Goal: Task Accomplishment & Management: Manage account settings

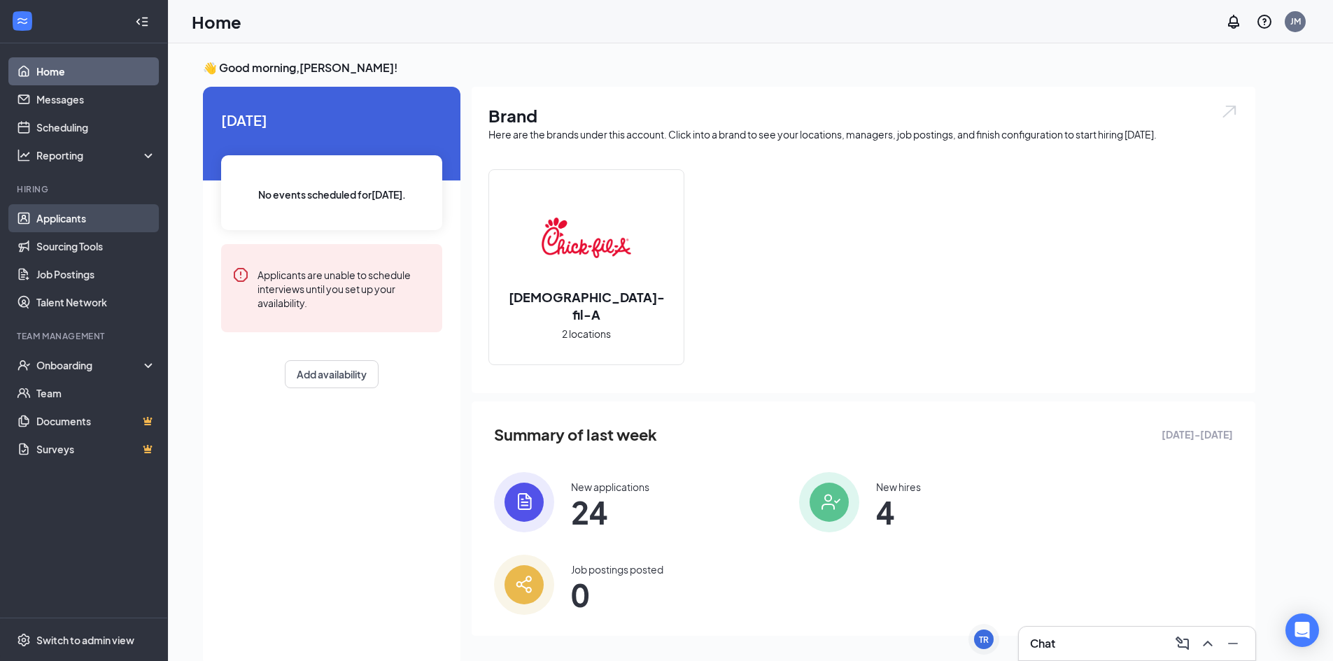
click at [41, 210] on link "Applicants" at bounding box center [96, 218] width 120 height 28
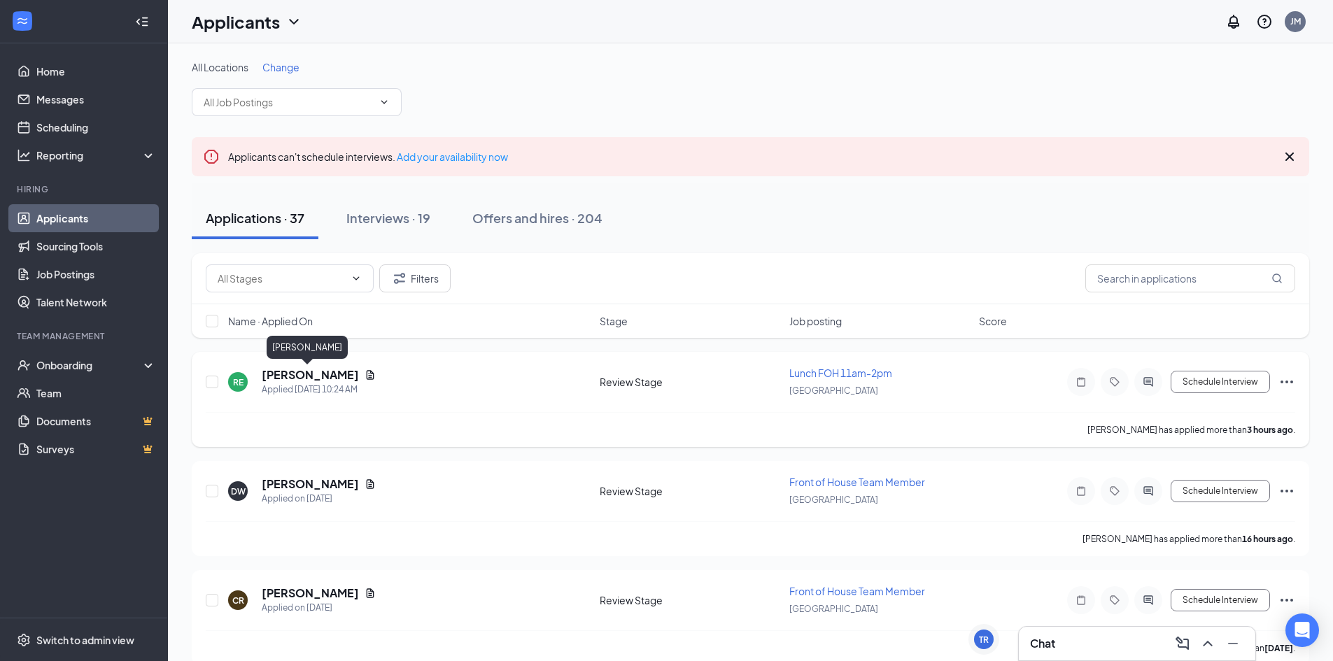
click at [322, 376] on h5 "[PERSON_NAME]" at bounding box center [310, 374] width 97 height 15
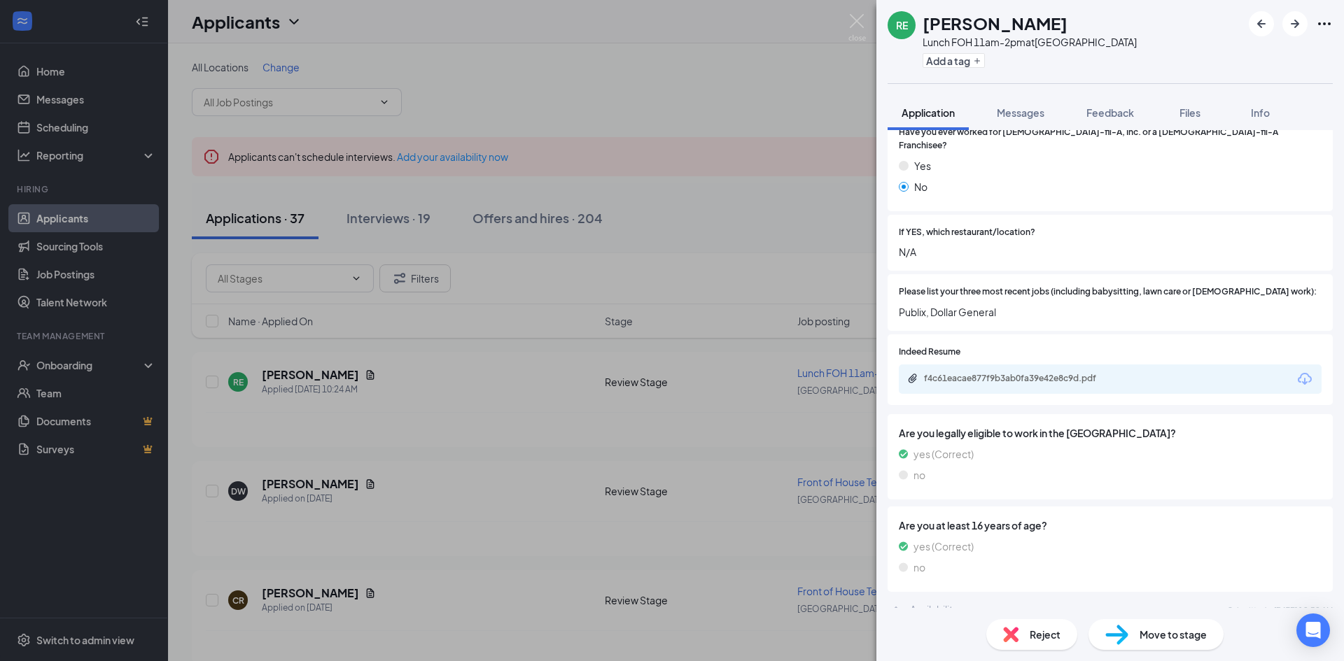
scroll to position [420, 0]
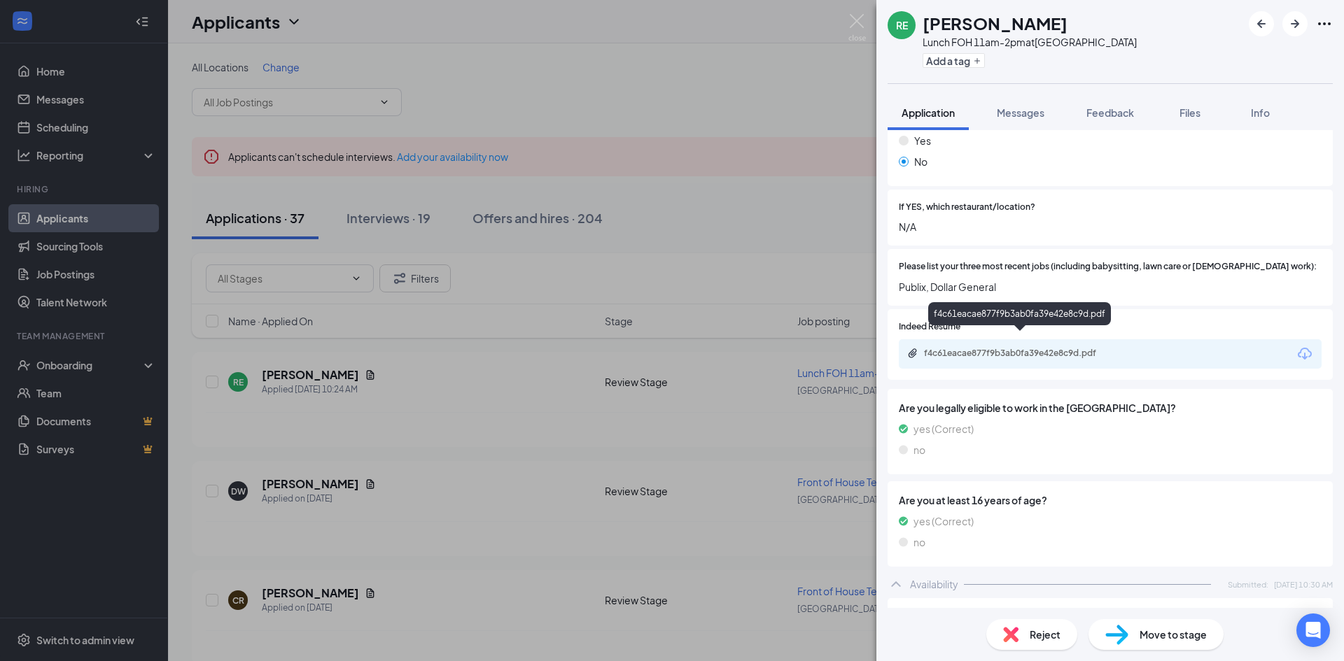
click at [1056, 348] on div "f4c61eacae877f9b3ab0fa39e42e8c9d.pdf" at bounding box center [1022, 353] width 196 height 11
click at [859, 20] on img at bounding box center [856, 27] width 17 height 27
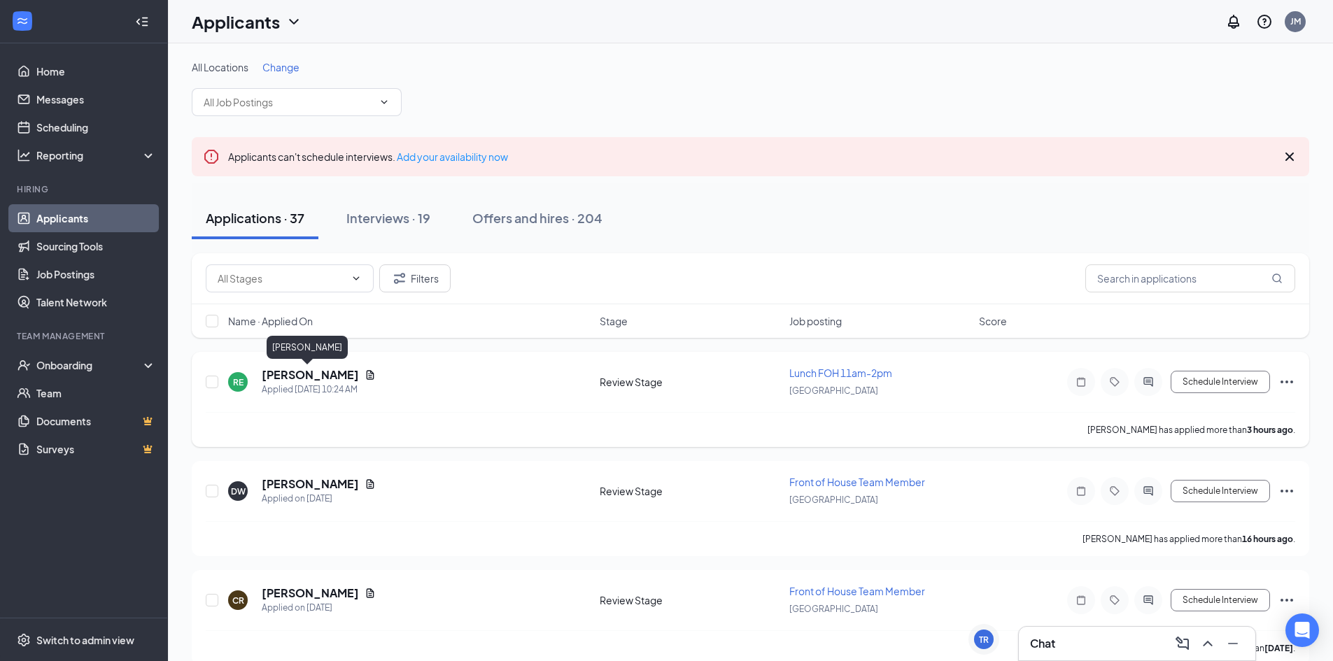
click at [314, 372] on h5 "[PERSON_NAME]" at bounding box center [310, 374] width 97 height 15
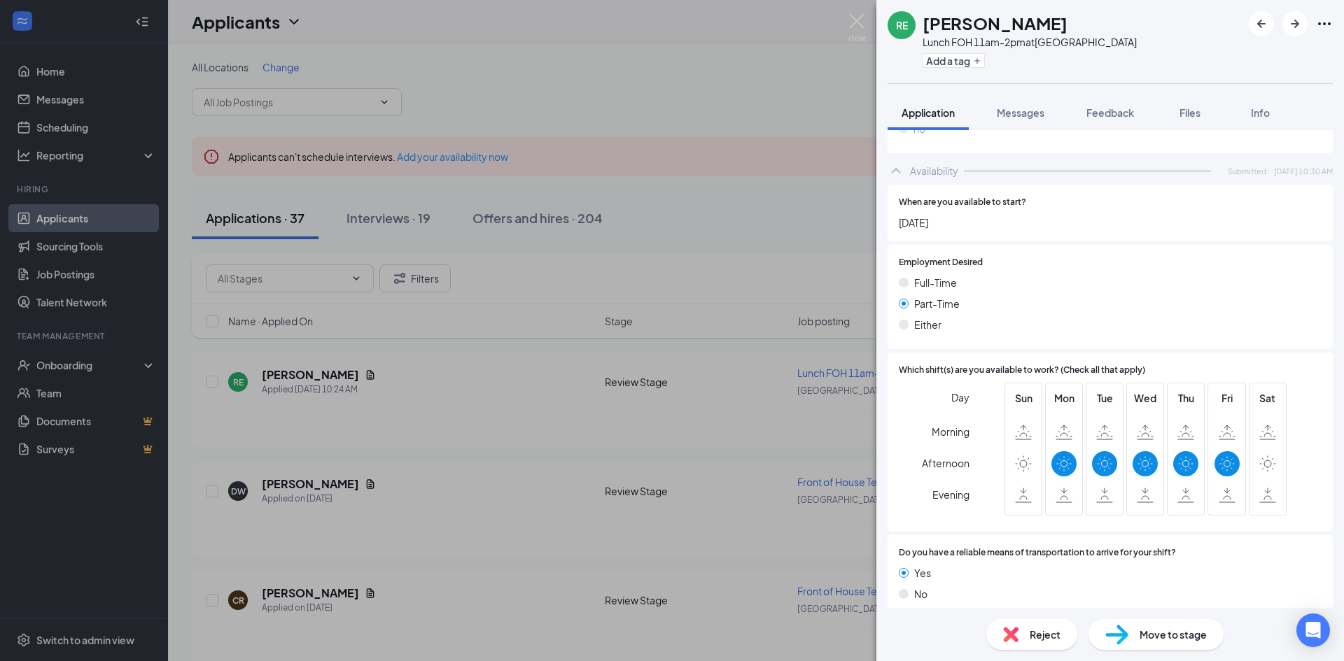
scroll to position [834, 0]
click at [847, 18] on div "RE [PERSON_NAME] FOH 11am-2pm at [GEOGRAPHIC_DATA] Add a tag Application Messag…" at bounding box center [672, 330] width 1344 height 661
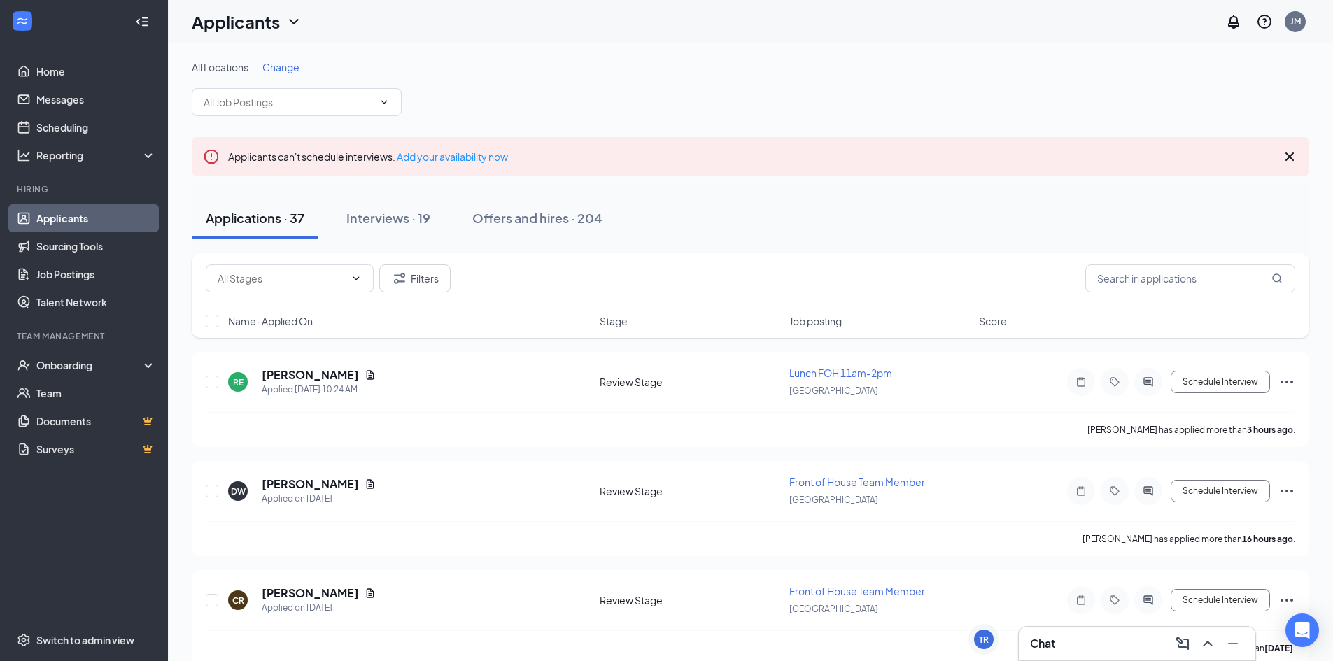
click at [857, 20] on div "Applicants JM" at bounding box center [750, 21] width 1165 height 43
click at [300, 482] on h5 "[PERSON_NAME]" at bounding box center [310, 484] width 97 height 15
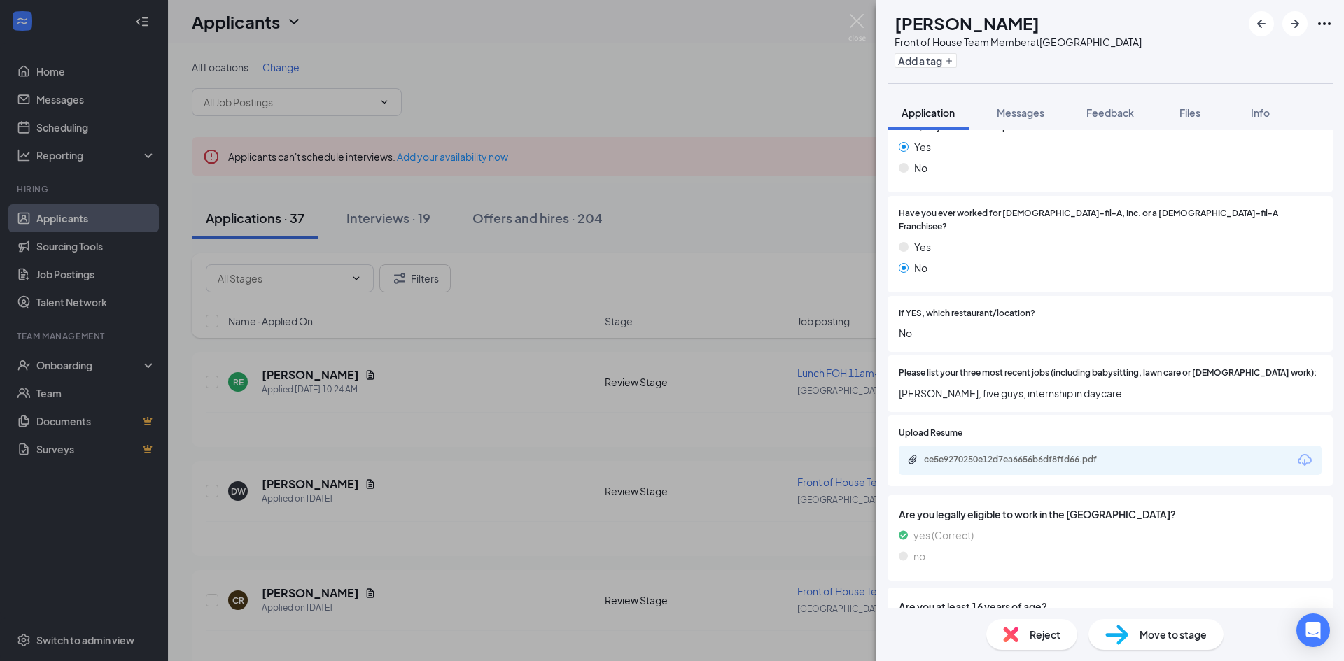
scroll to position [274, 0]
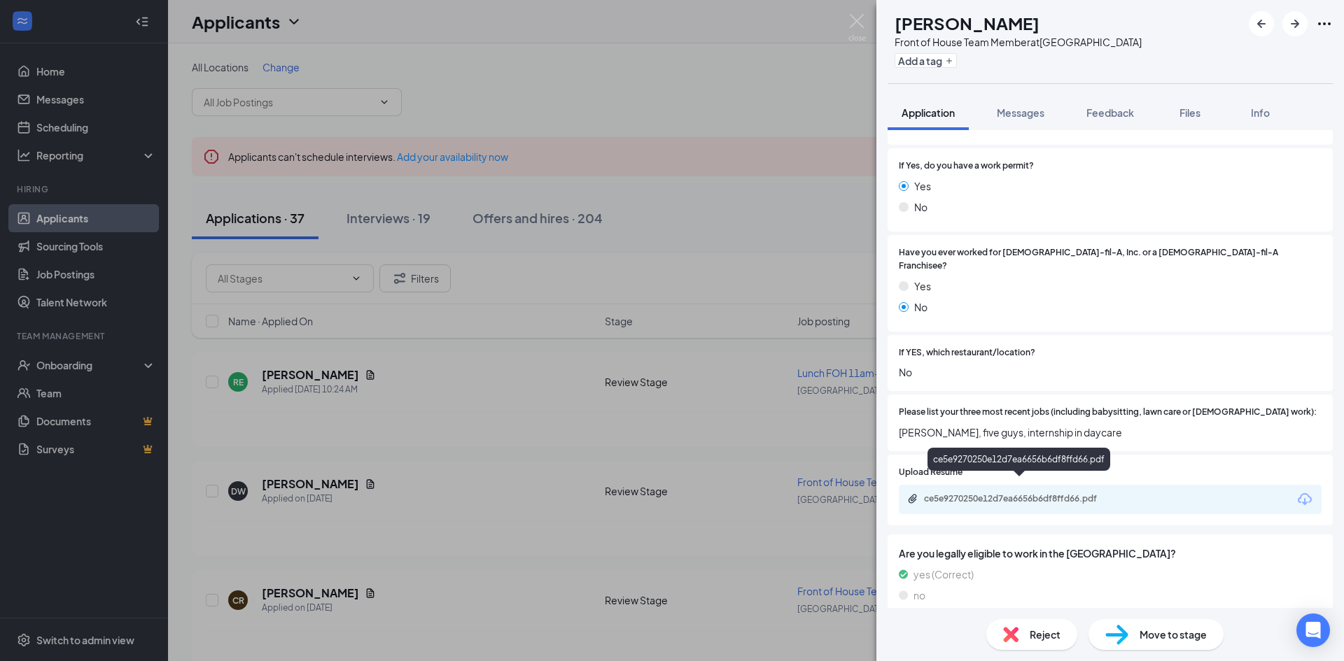
click at [1072, 493] on div "ce5e9270250e12d7ea6656b6df8ffd66.pdf" at bounding box center [1022, 498] width 196 height 11
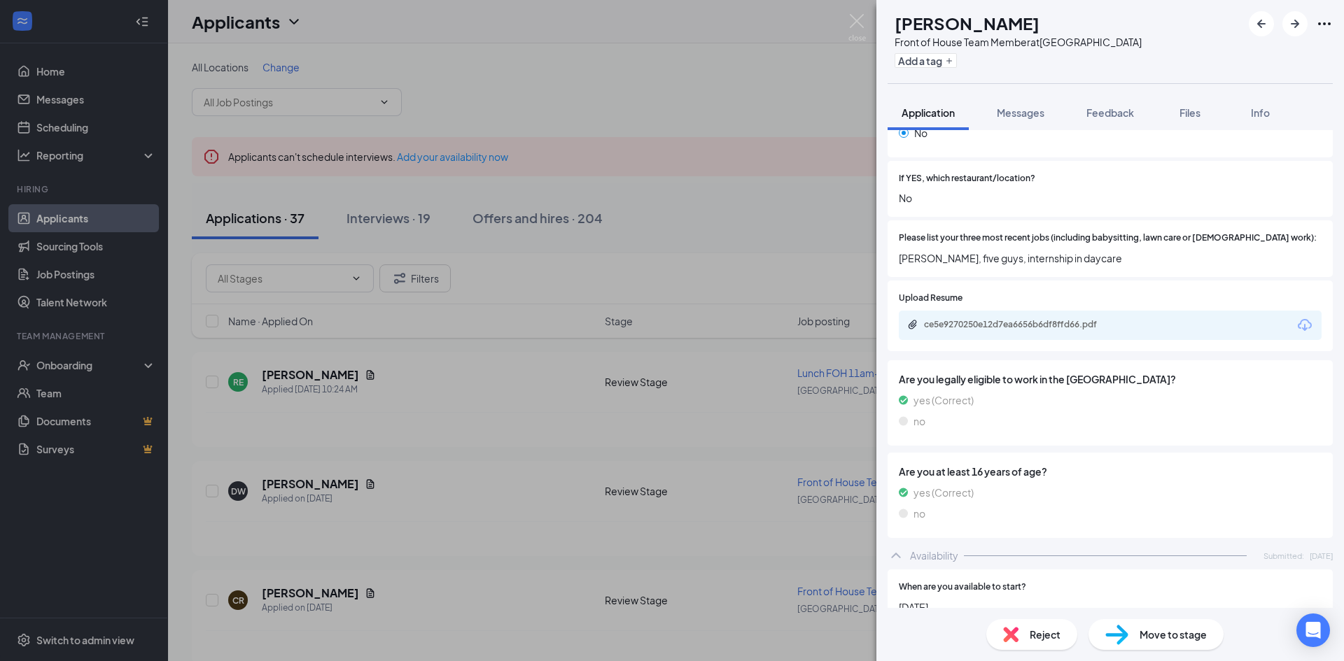
scroll to position [414, 0]
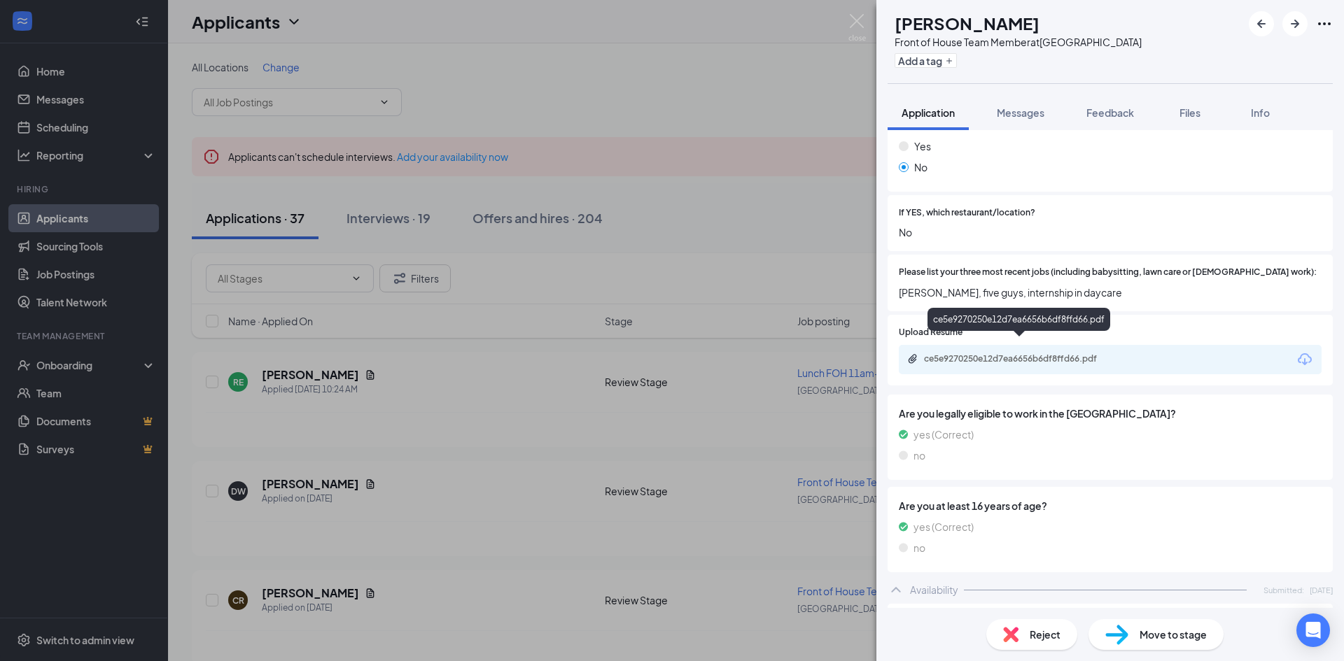
click at [1027, 353] on div "ce5e9270250e12d7ea6656b6df8ffd66.pdf" at bounding box center [1022, 358] width 196 height 11
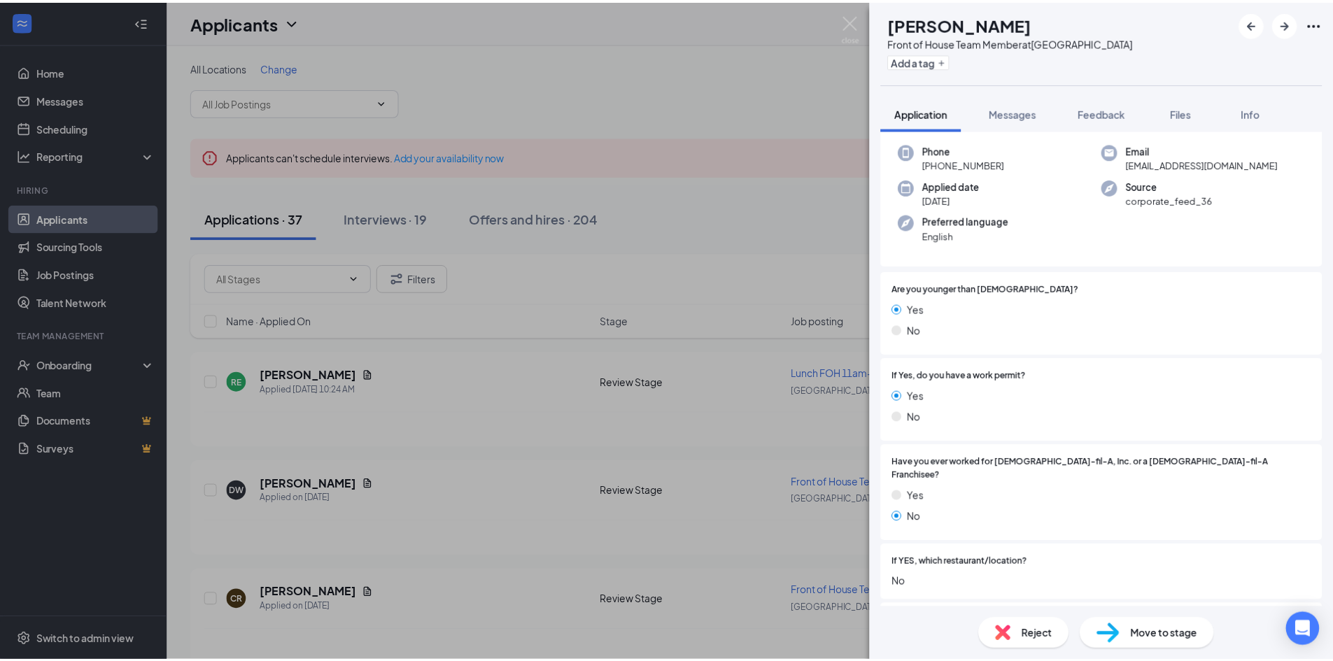
scroll to position [0, 0]
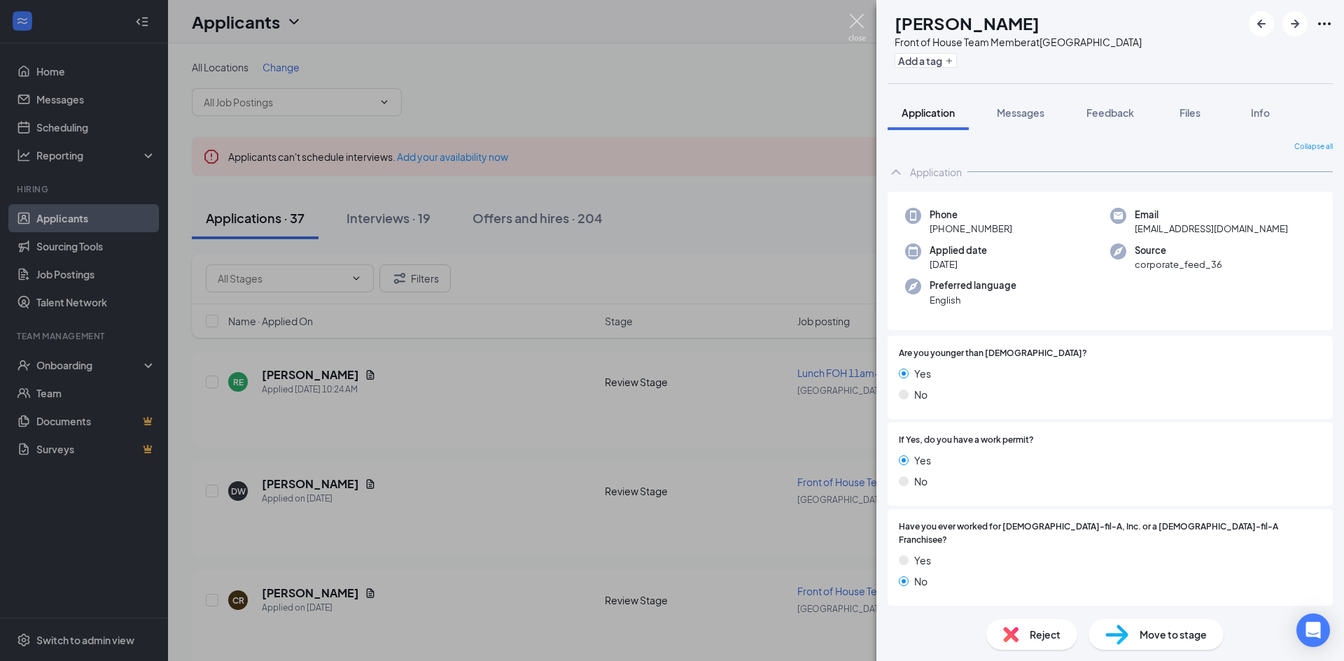
click at [861, 22] on img at bounding box center [856, 27] width 17 height 27
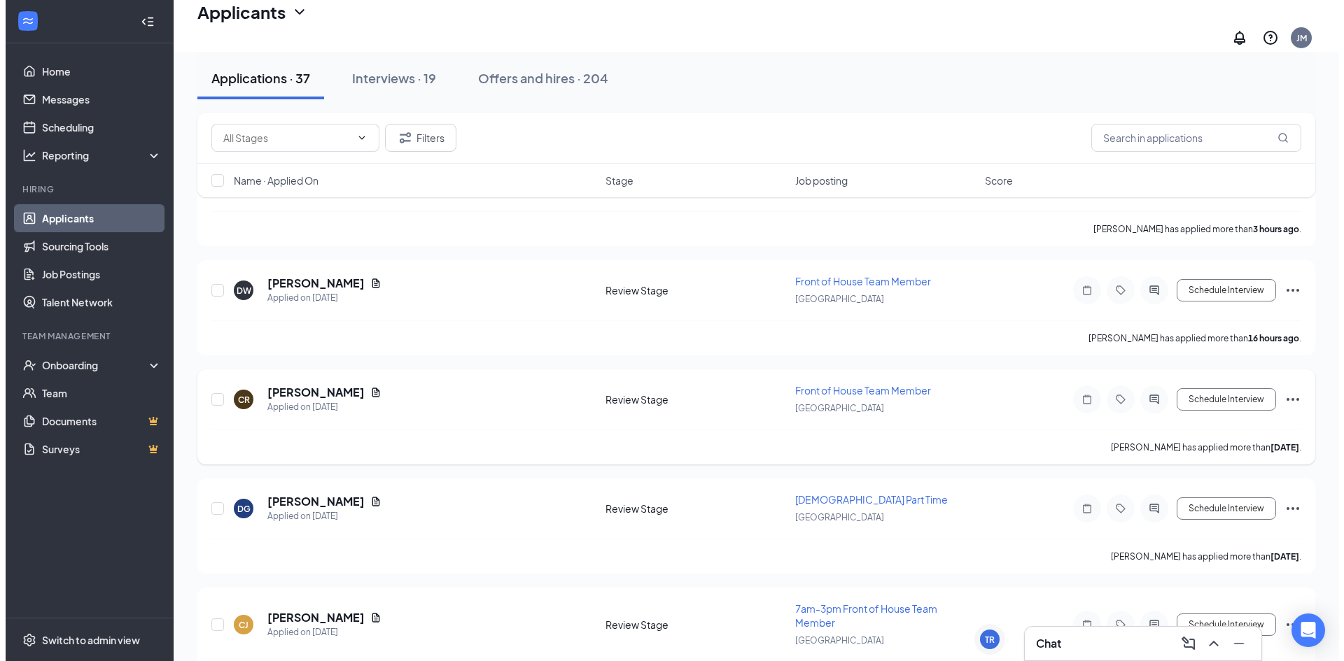
scroll to position [210, 0]
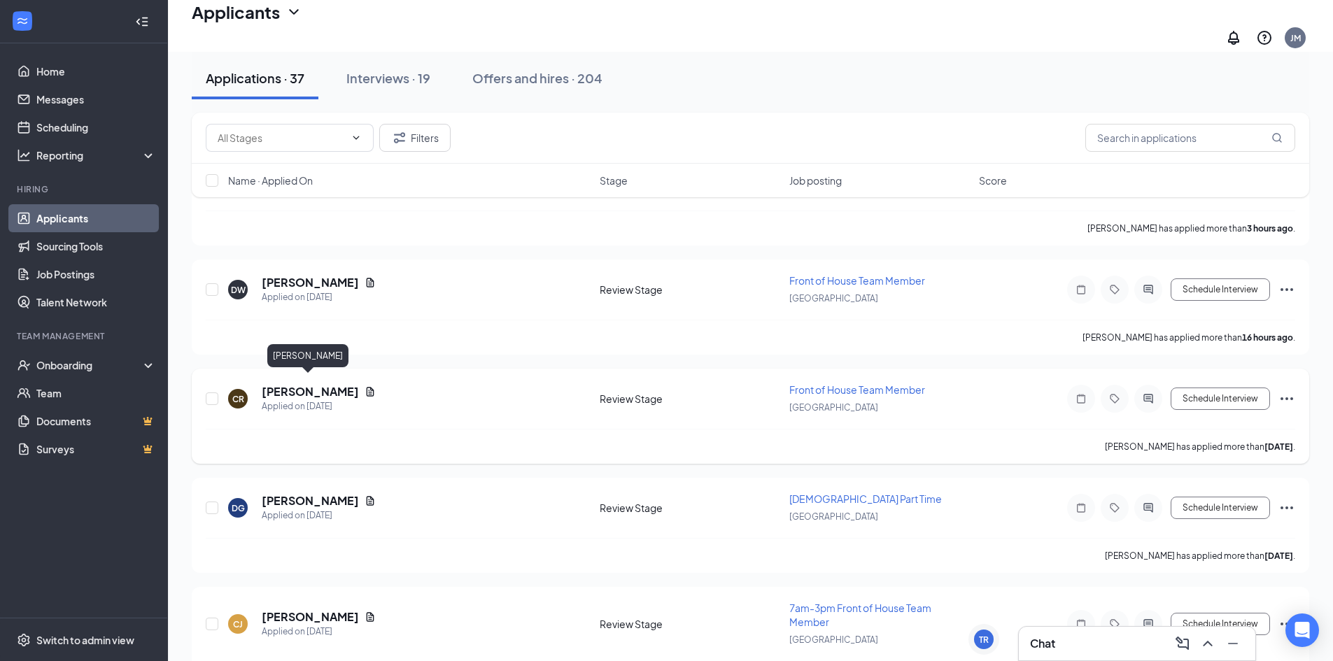
click at [327, 389] on h5 "[PERSON_NAME]" at bounding box center [310, 391] width 97 height 15
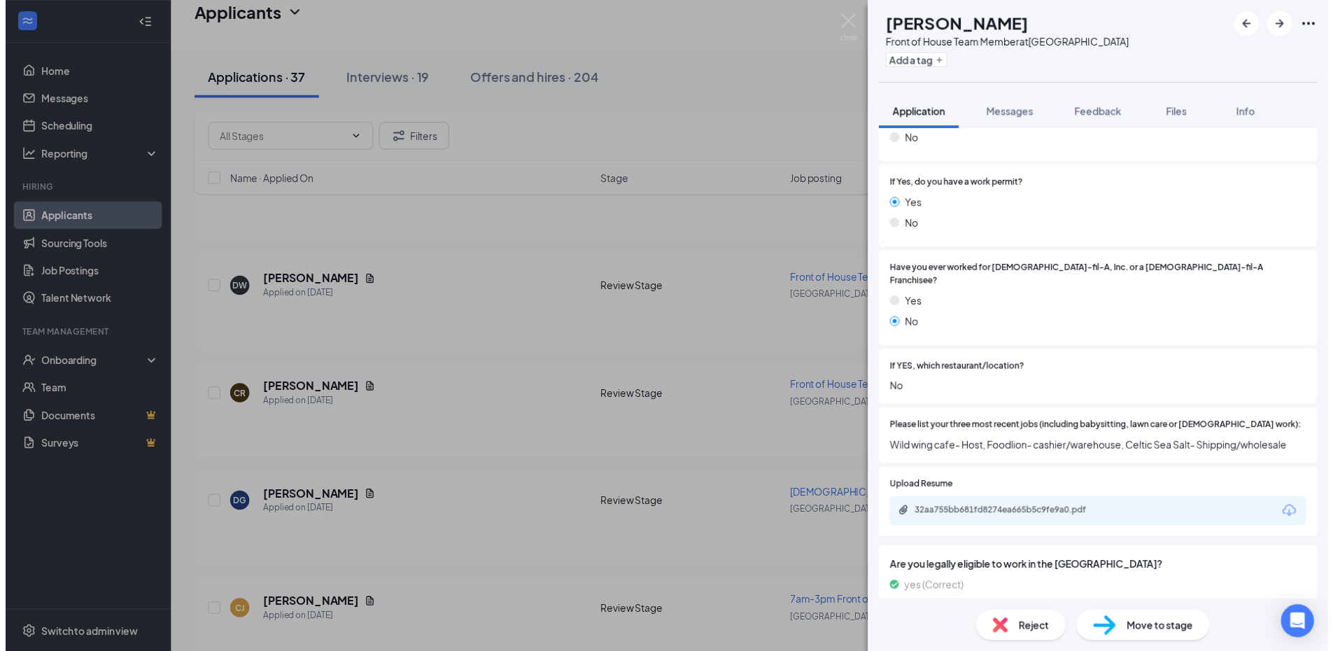
scroll to position [280, 0]
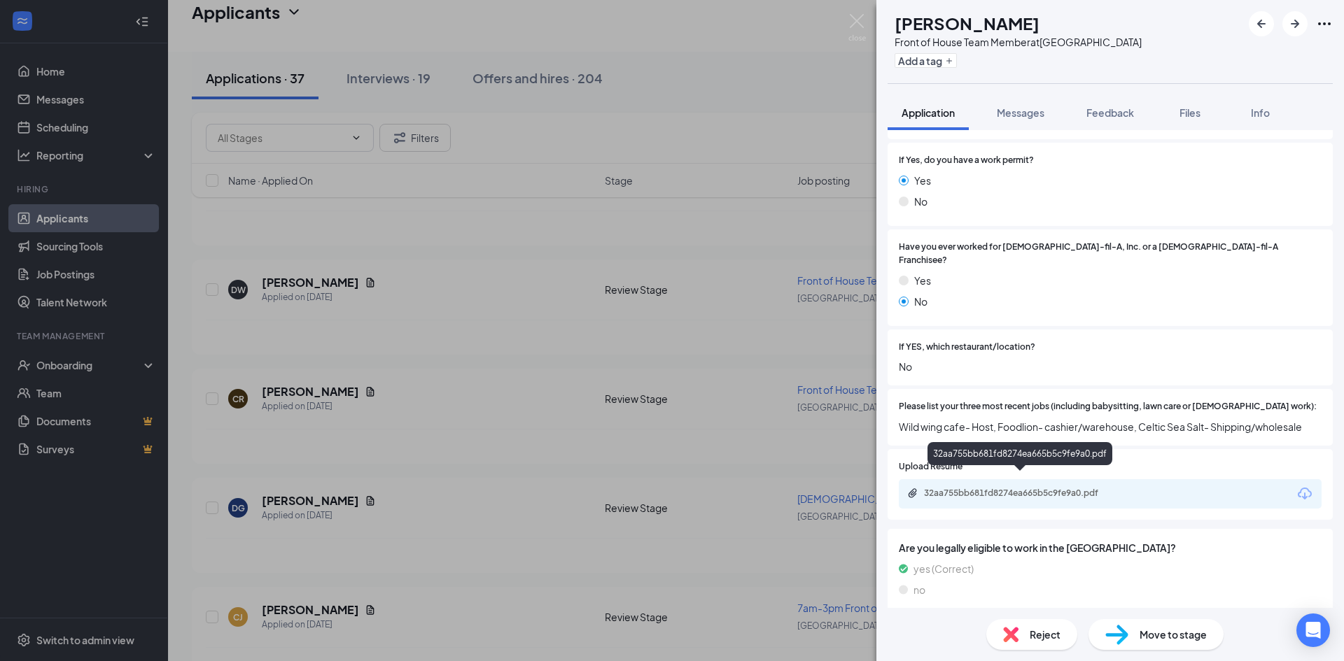
click at [1035, 488] on div "32aa755bb681fd8274ea665b5c9fe9a0.pdf" at bounding box center [1022, 493] width 196 height 11
click at [859, 21] on img at bounding box center [856, 27] width 17 height 27
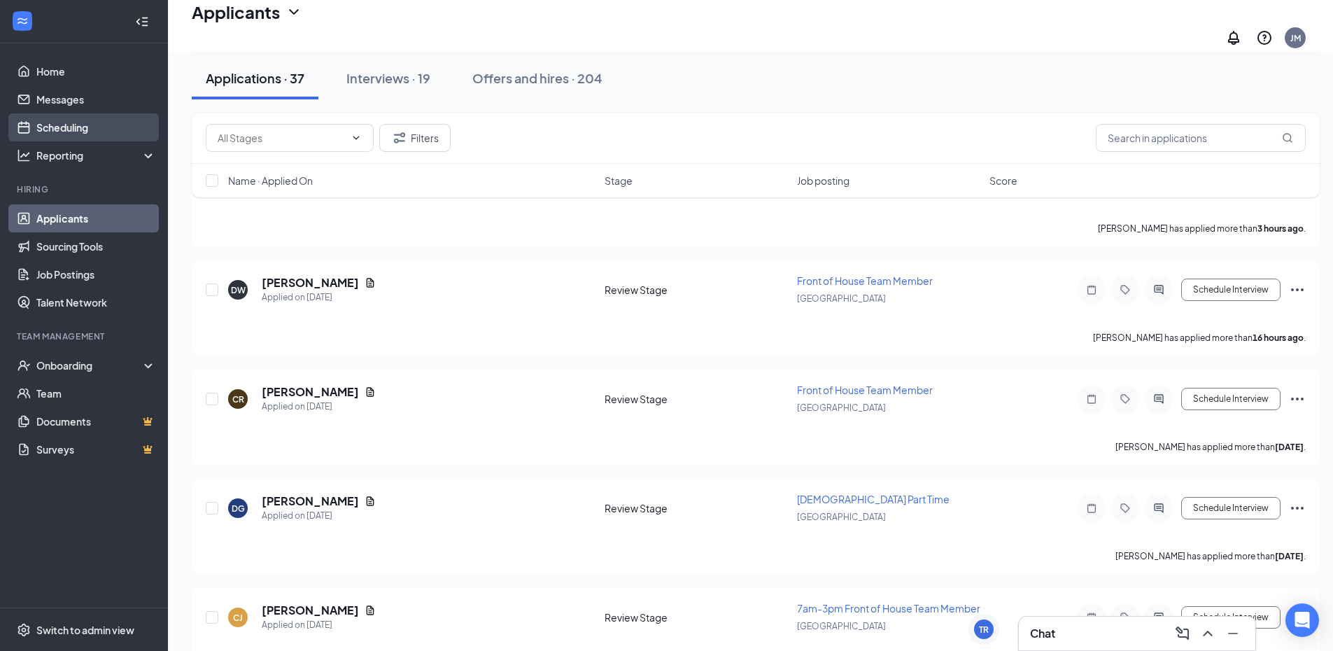
click at [82, 126] on link "Scheduling" at bounding box center [96, 127] width 120 height 28
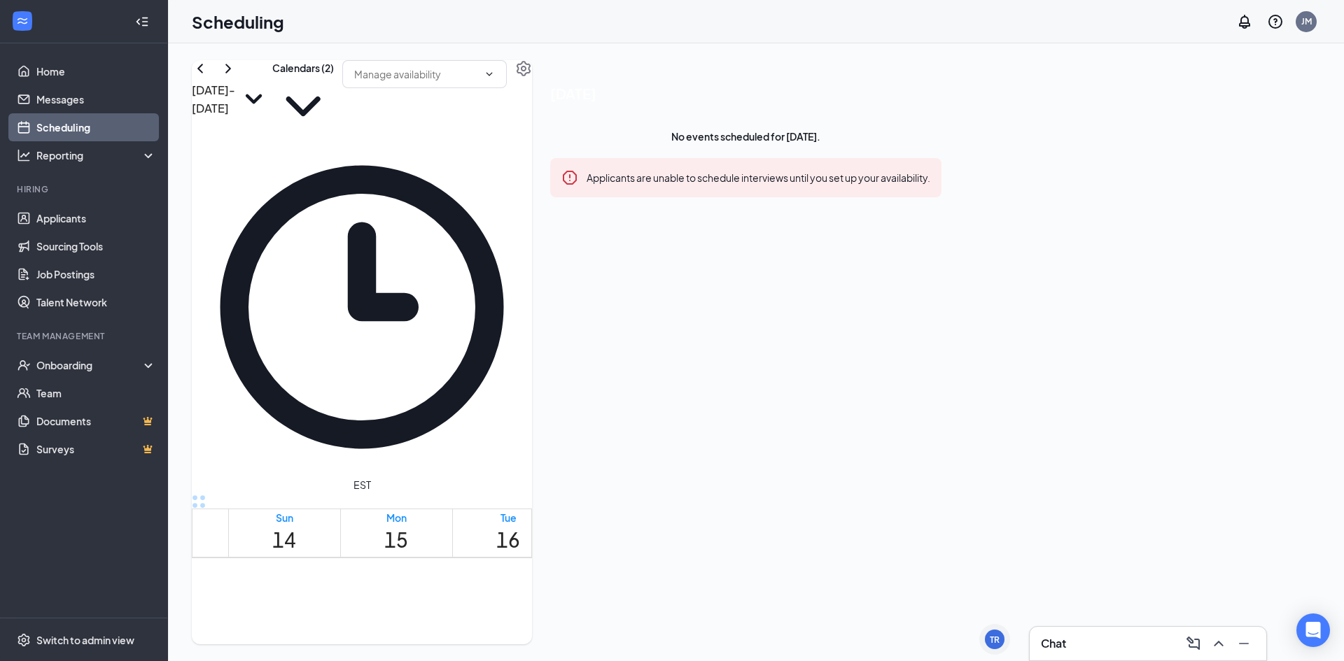
scroll to position [1108, 0]
drag, startPoint x: 921, startPoint y: 349, endPoint x: 931, endPoint y: 540, distance: 190.6
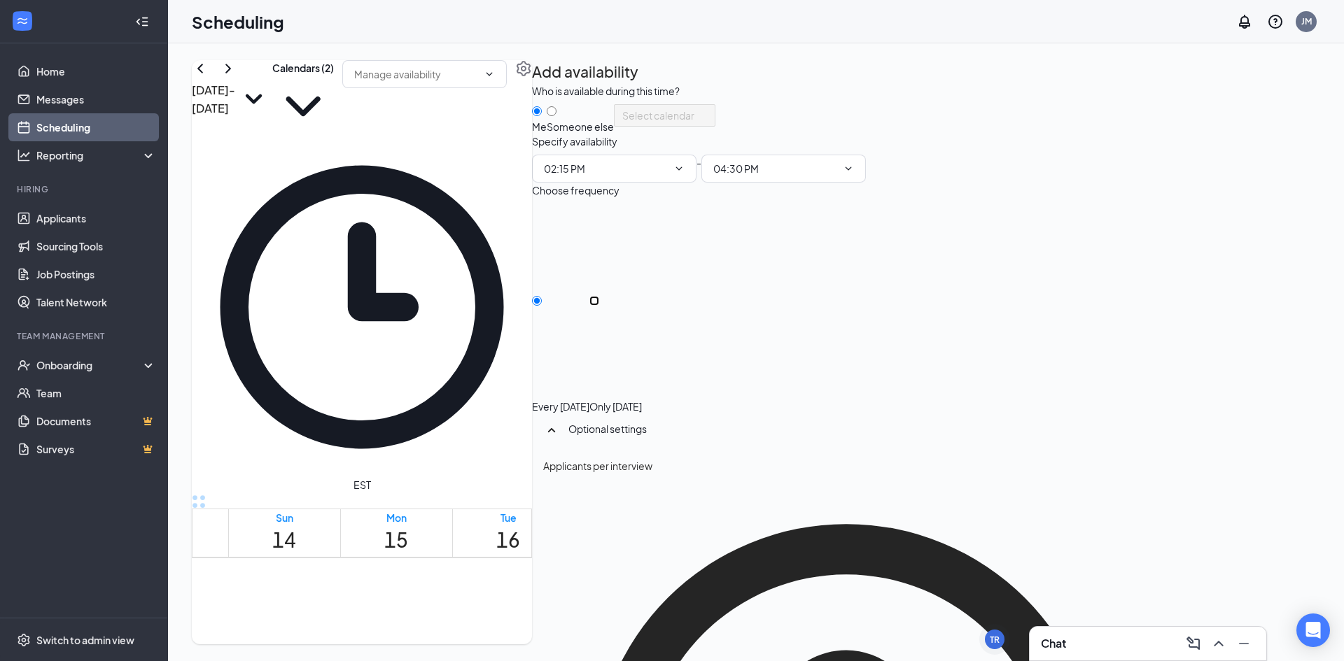
click at [599, 306] on input "Only [DATE]" at bounding box center [594, 301] width 10 height 10
radio input "true"
radio input "false"
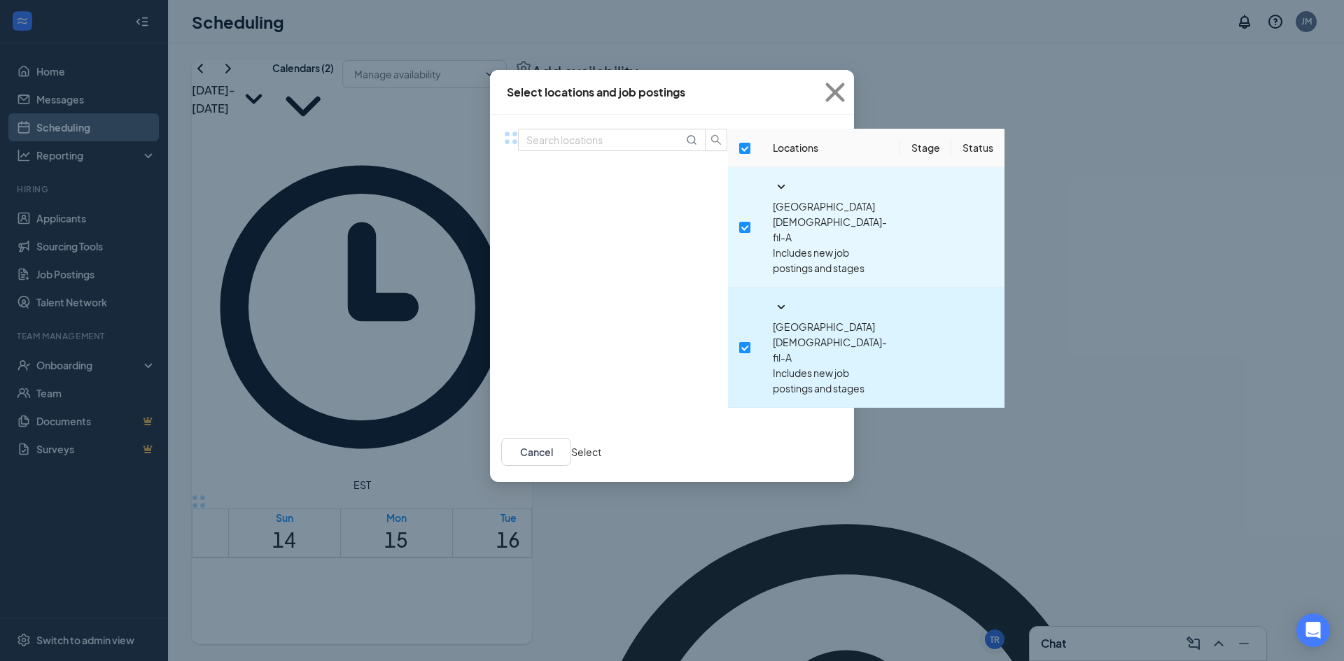
click at [739, 342] on input "checkbox" at bounding box center [744, 347] width 11 height 11
checkbox input "false"
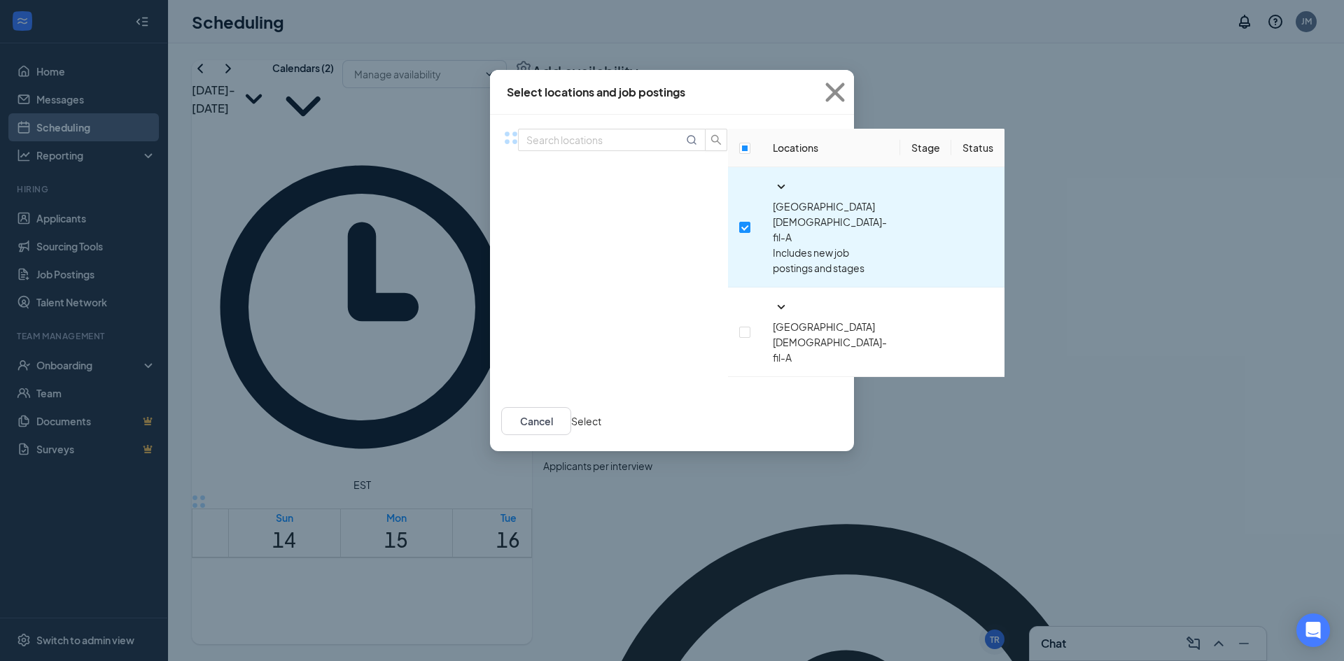
click at [601, 414] on button "Select" at bounding box center [586, 421] width 30 height 15
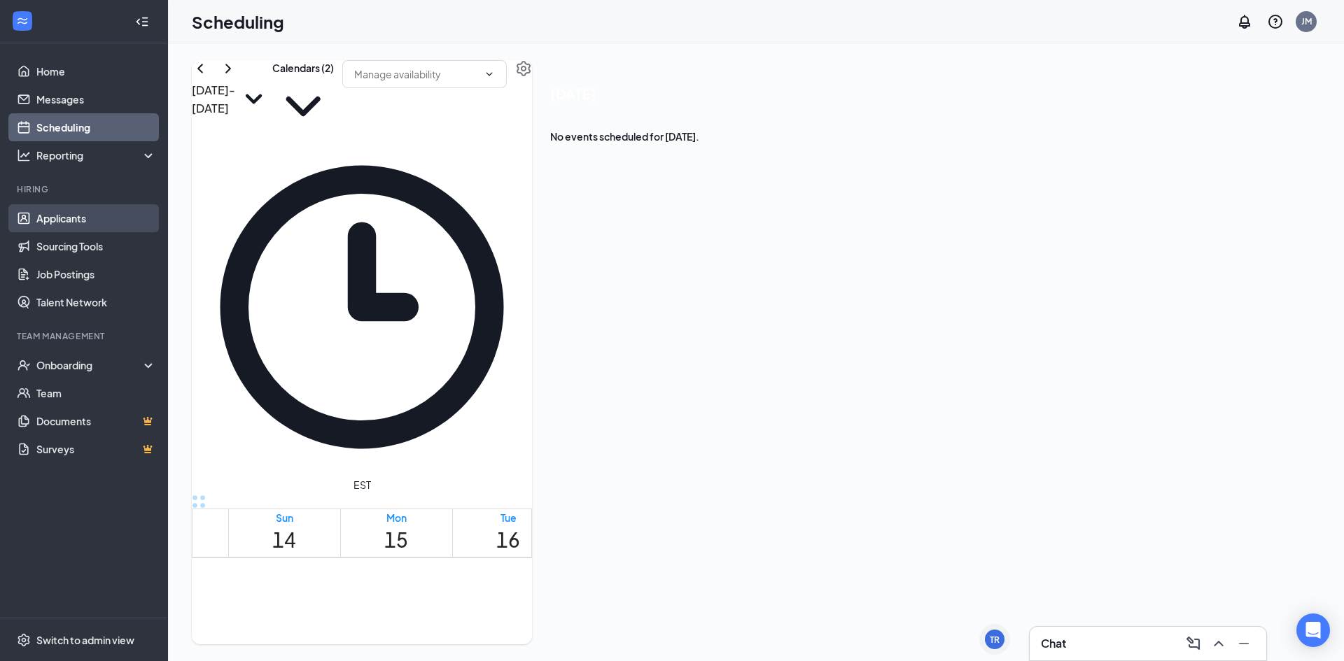
click at [96, 223] on link "Applicants" at bounding box center [96, 218] width 120 height 28
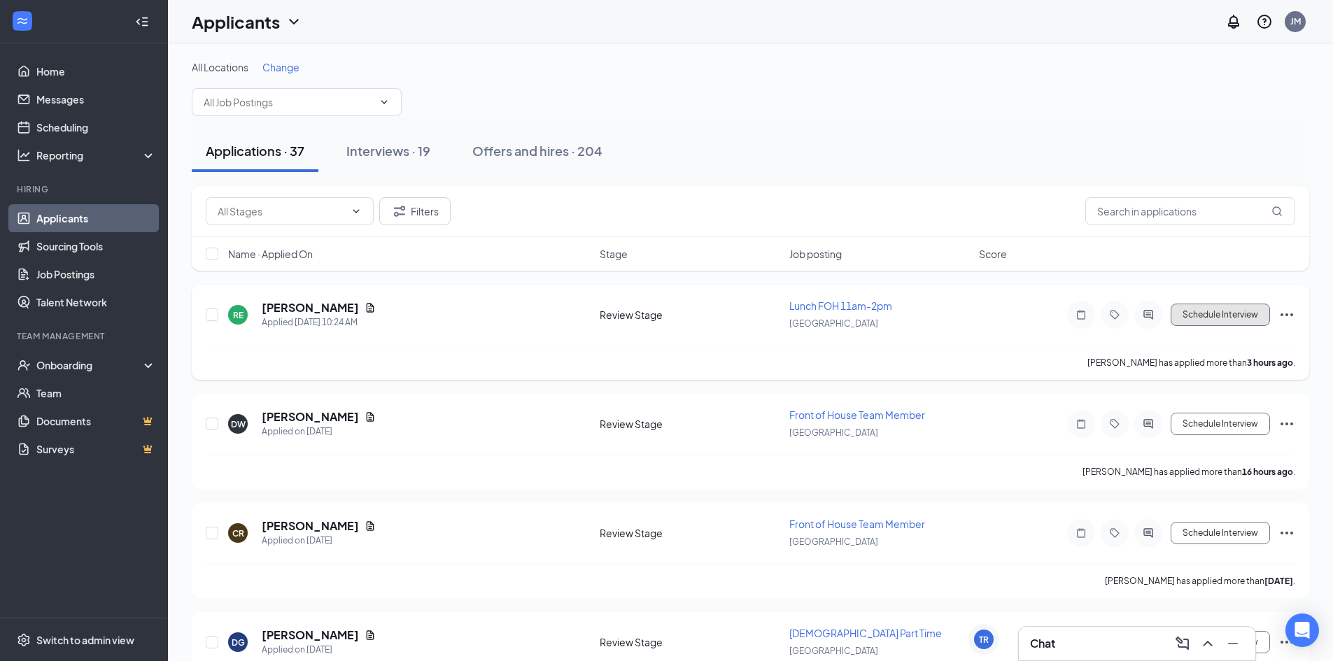
click at [1206, 317] on button "Schedule Interview" at bounding box center [1220, 315] width 99 height 22
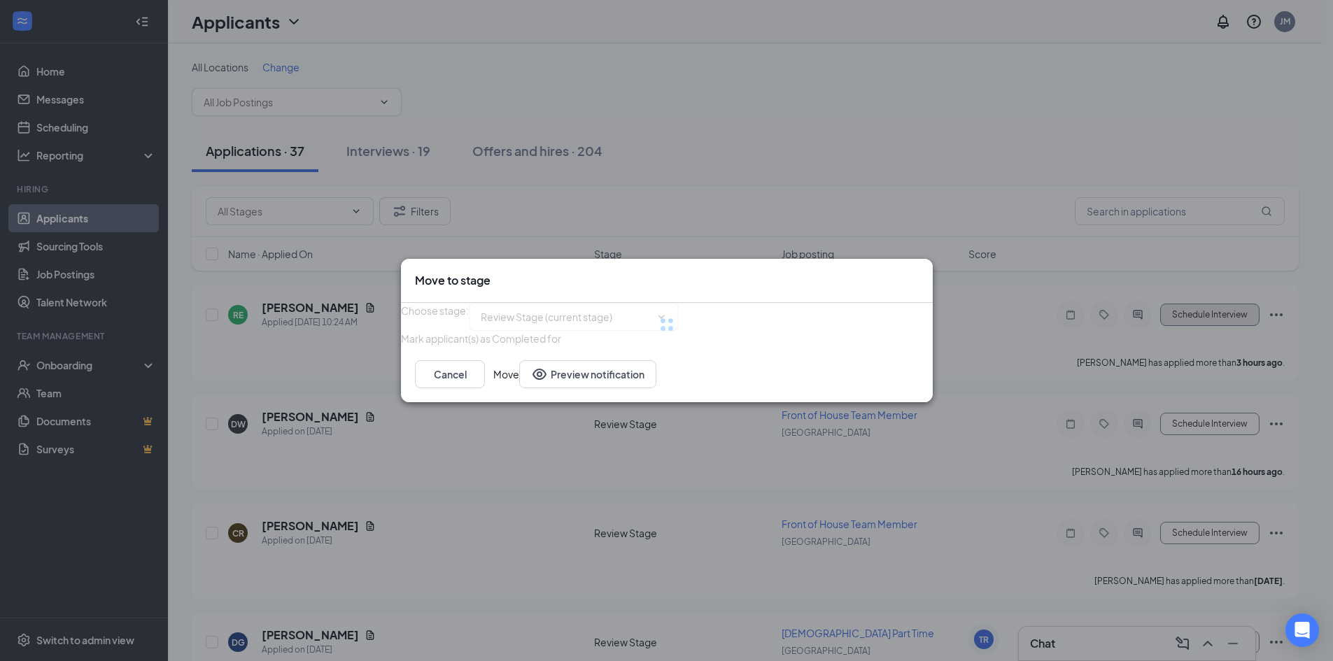
type input "Onsite Interview (next stage)"
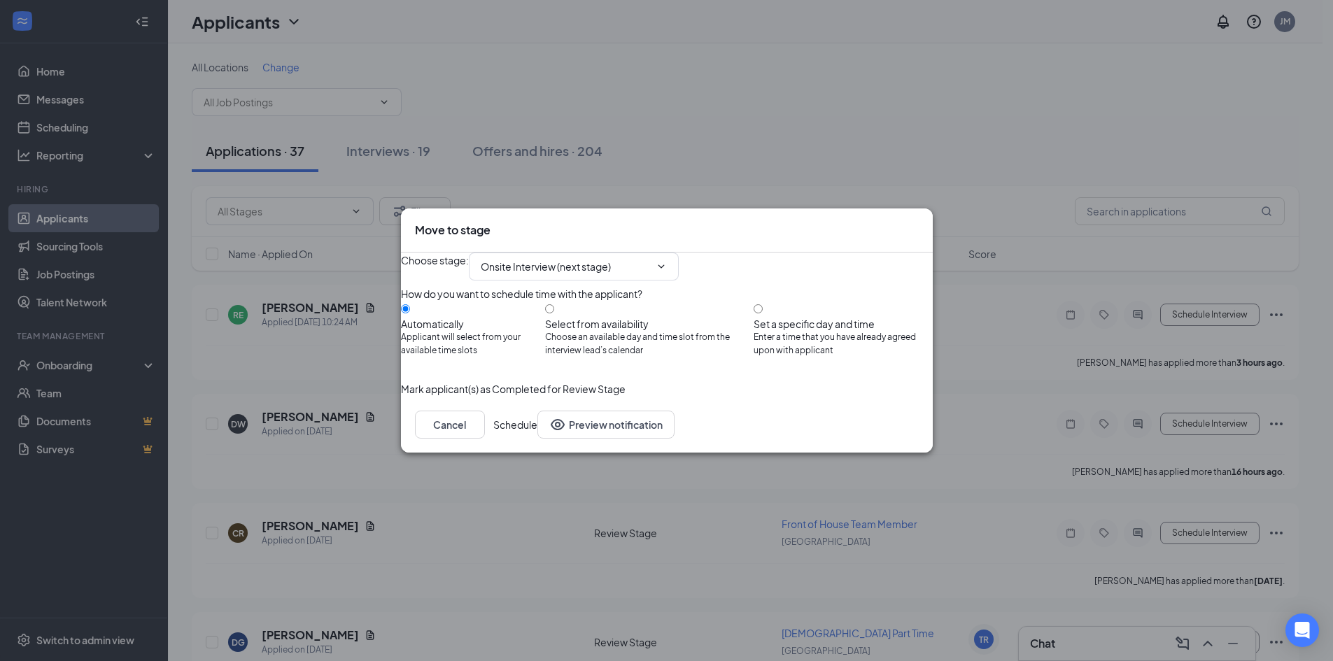
click at [538, 439] on button "Schedule" at bounding box center [515, 425] width 44 height 28
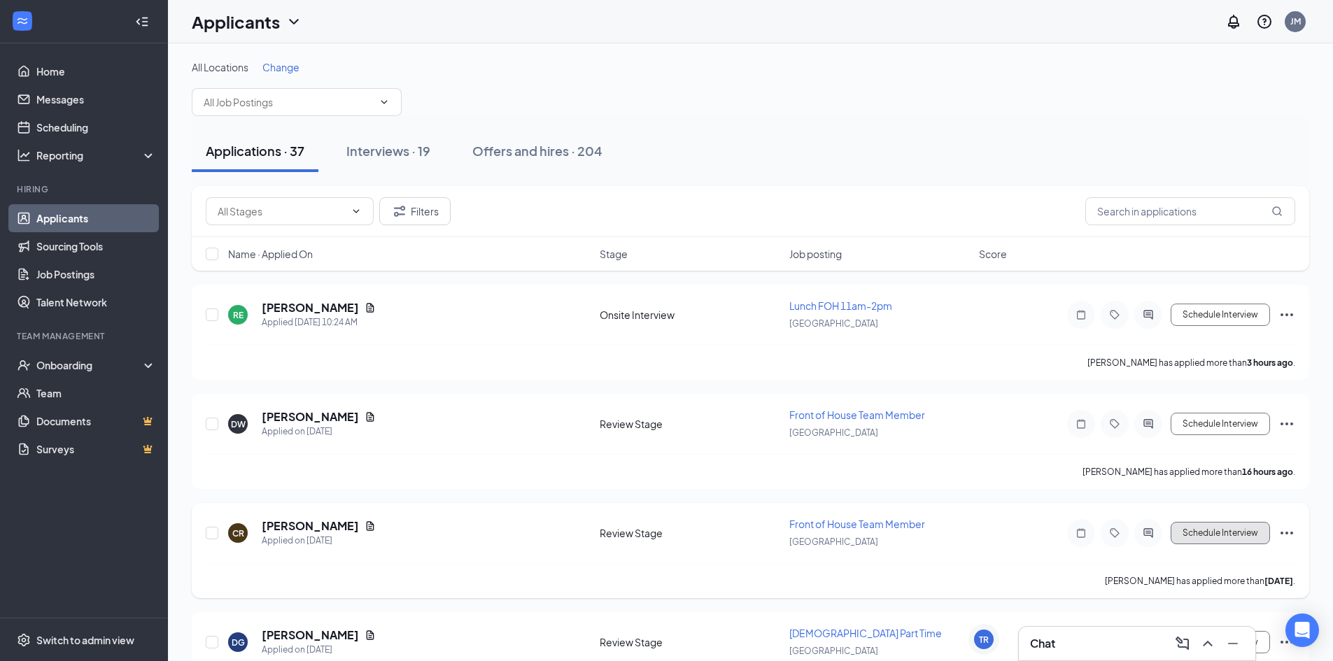
click at [1245, 537] on button "Schedule Interview" at bounding box center [1220, 533] width 99 height 22
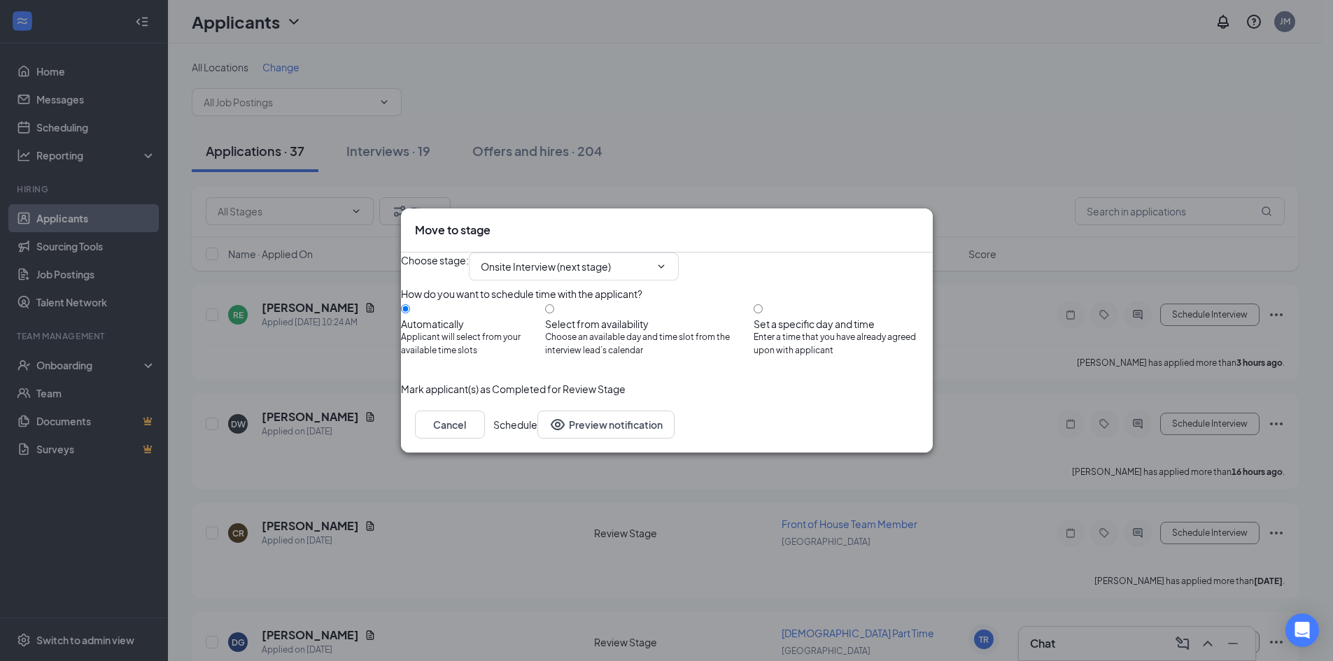
click at [919, 223] on icon "Cross" at bounding box center [919, 223] width 0 height 0
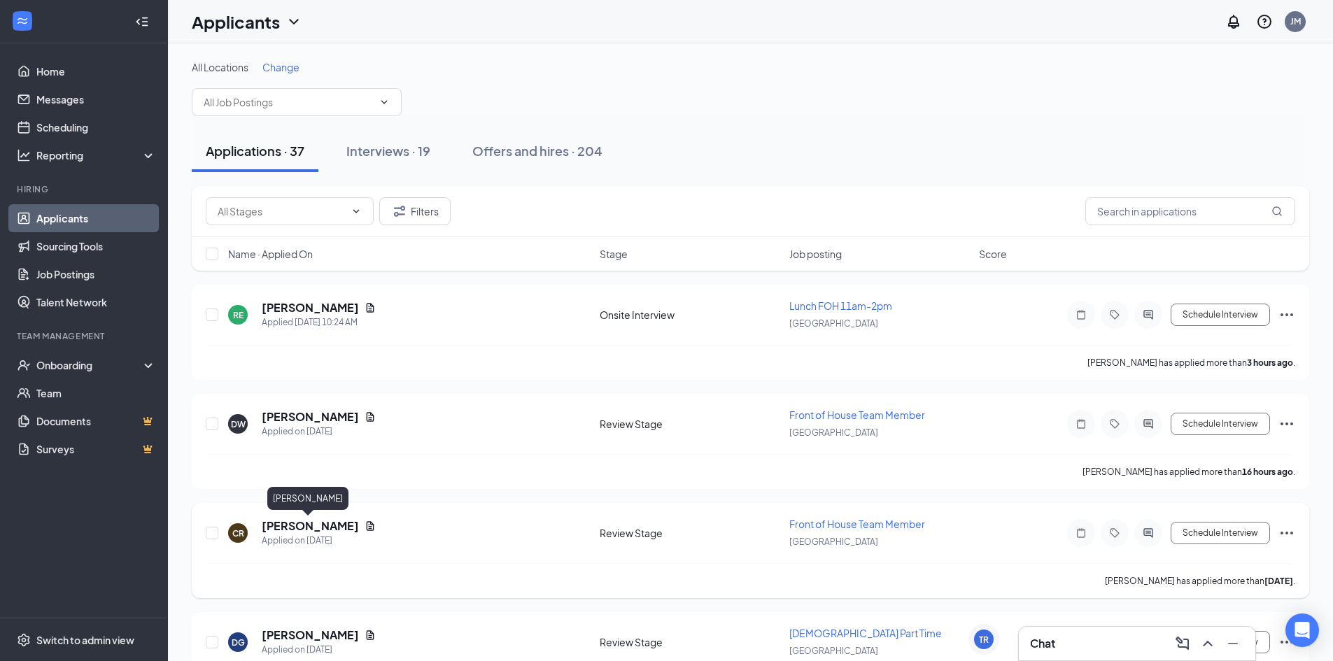
click at [305, 523] on h5 "[PERSON_NAME]" at bounding box center [310, 526] width 97 height 15
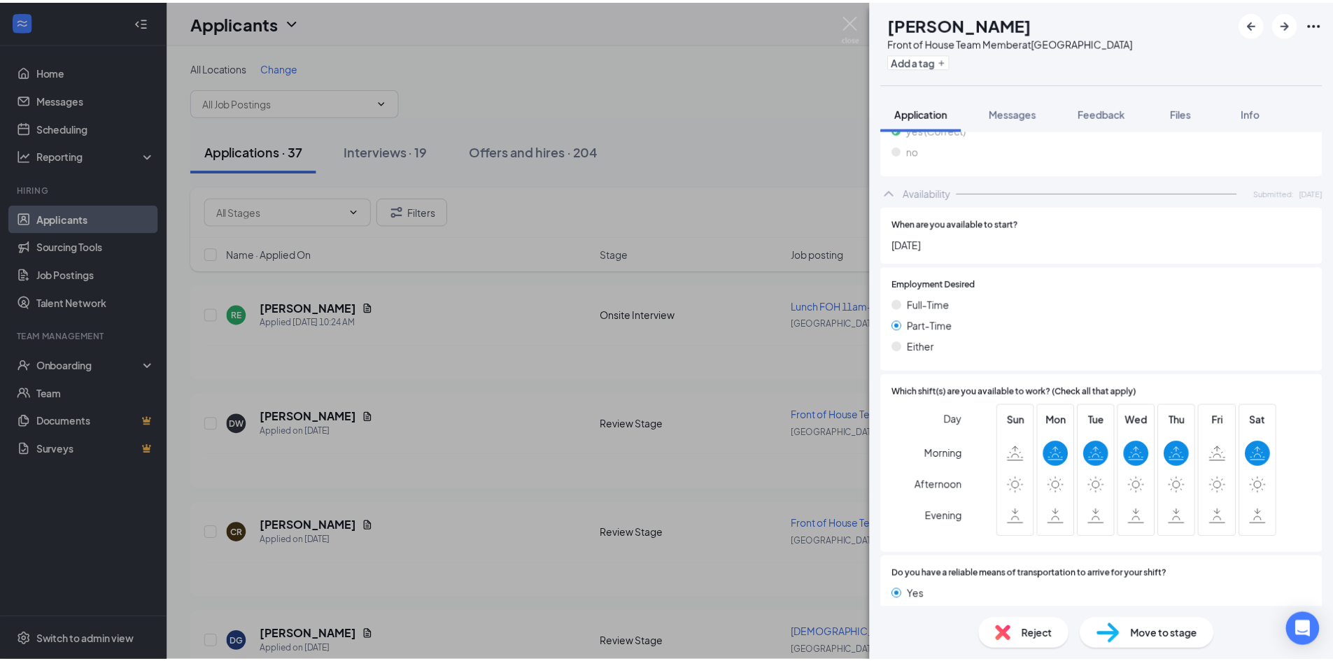
scroll to position [834, 0]
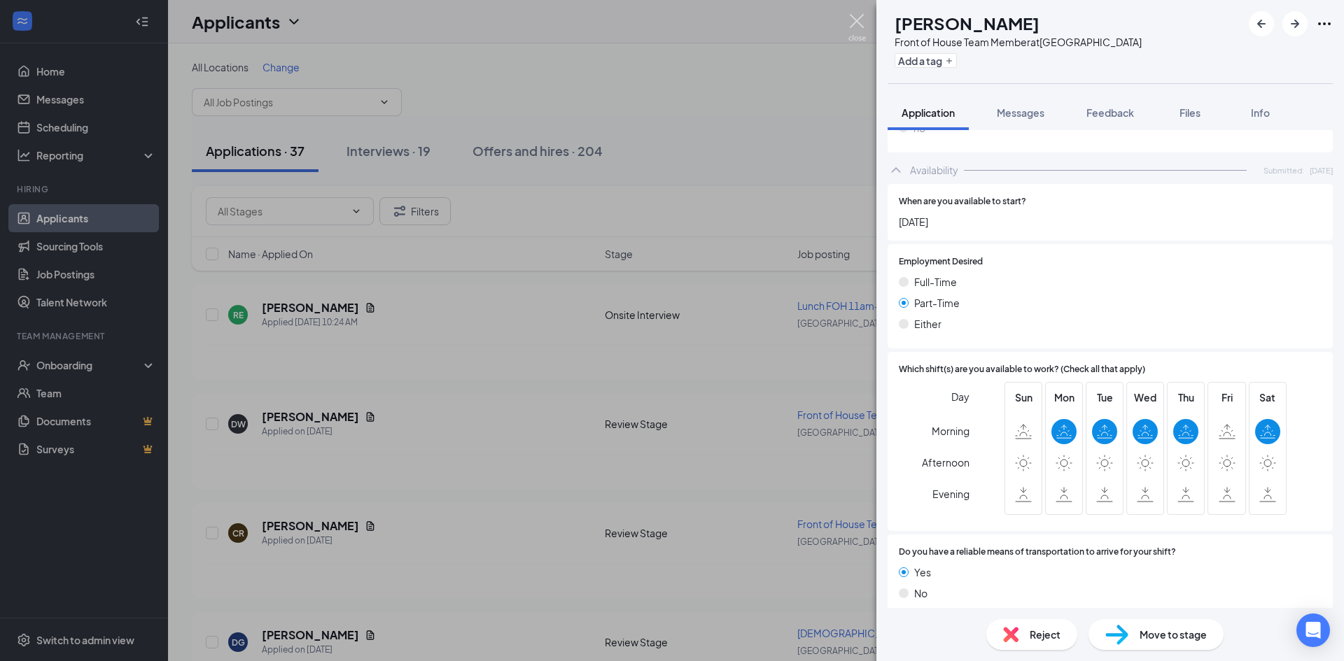
click at [860, 21] on img at bounding box center [856, 27] width 17 height 27
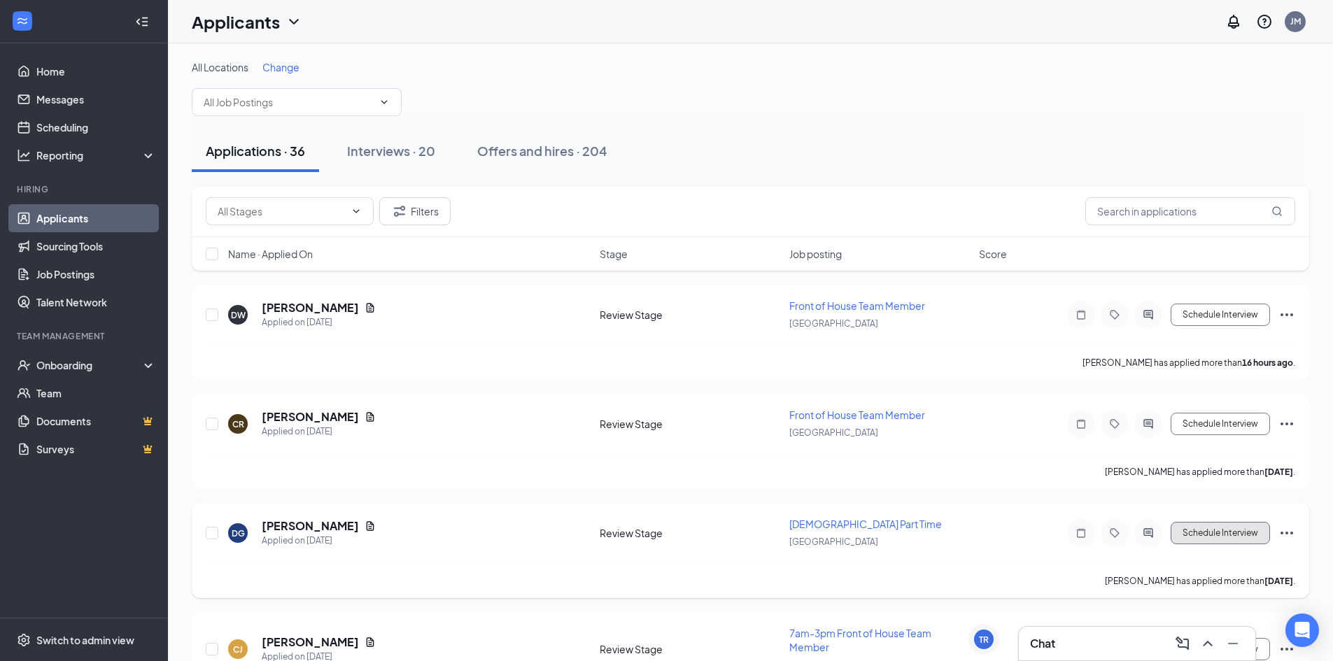
click at [1233, 531] on button "Schedule Interview" at bounding box center [1220, 533] width 99 height 22
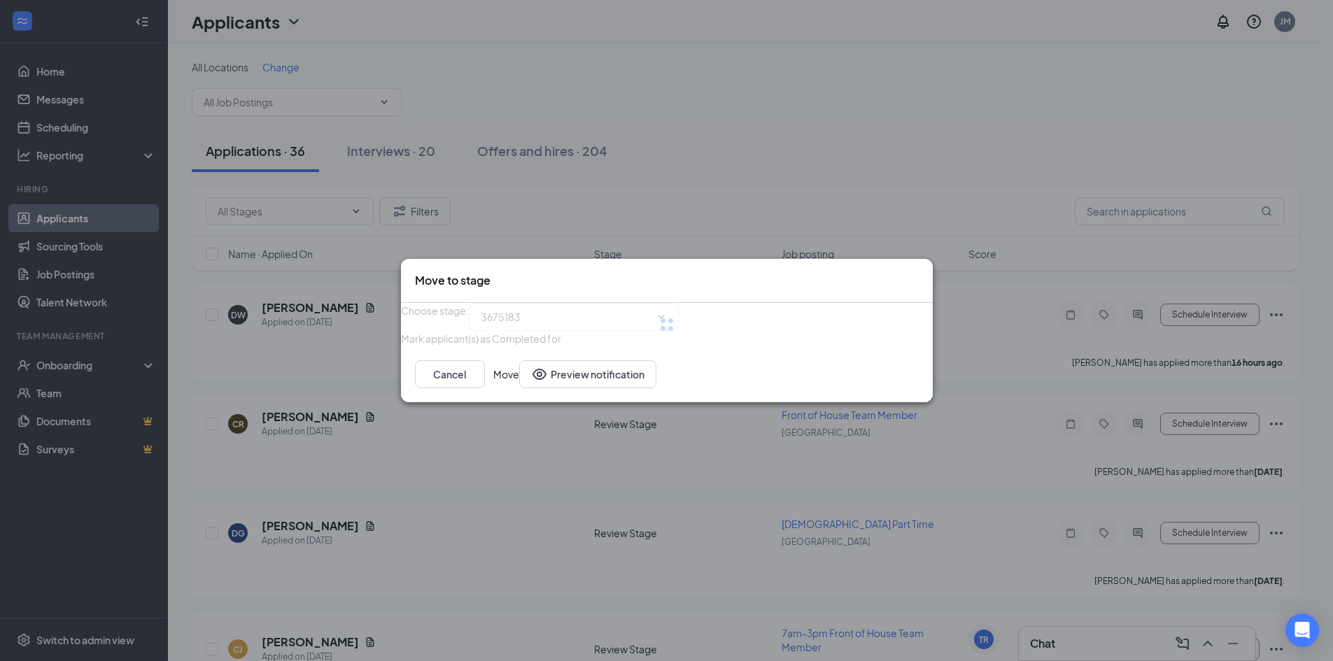
type input "Onsite Interview (next stage)"
click at [919, 273] on icon "Cross" at bounding box center [919, 273] width 0 height 0
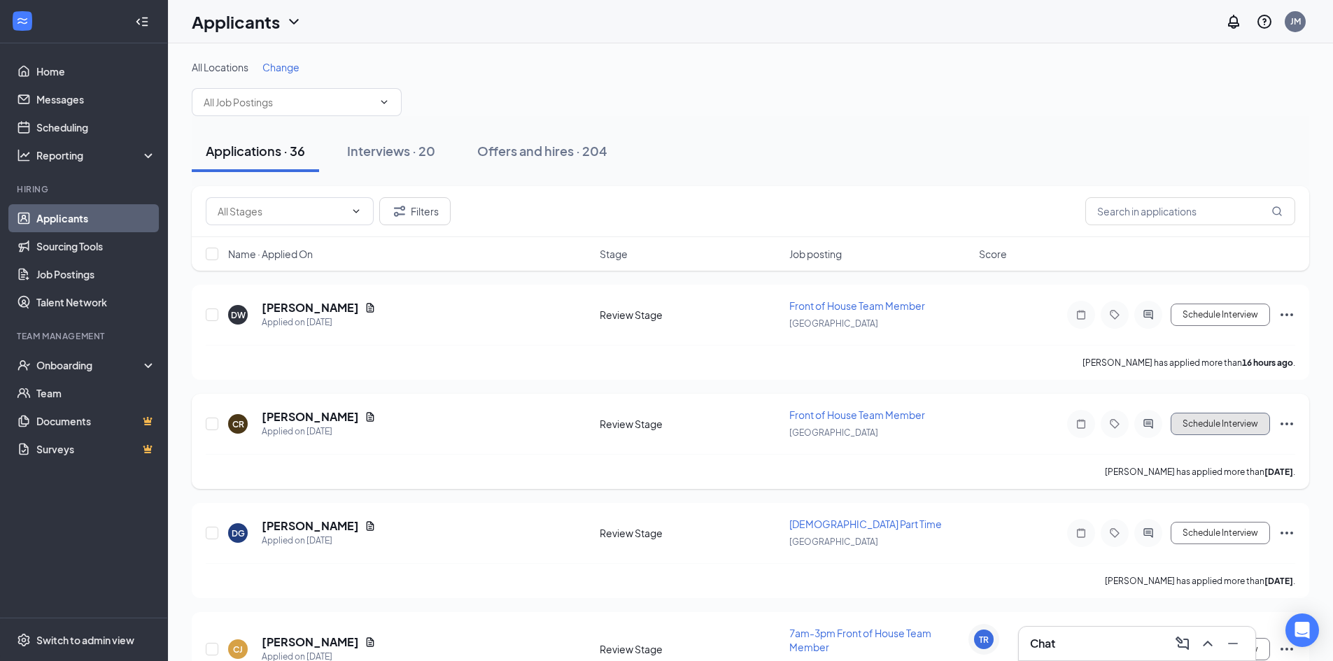
click at [1226, 428] on button "Schedule Interview" at bounding box center [1220, 424] width 99 height 22
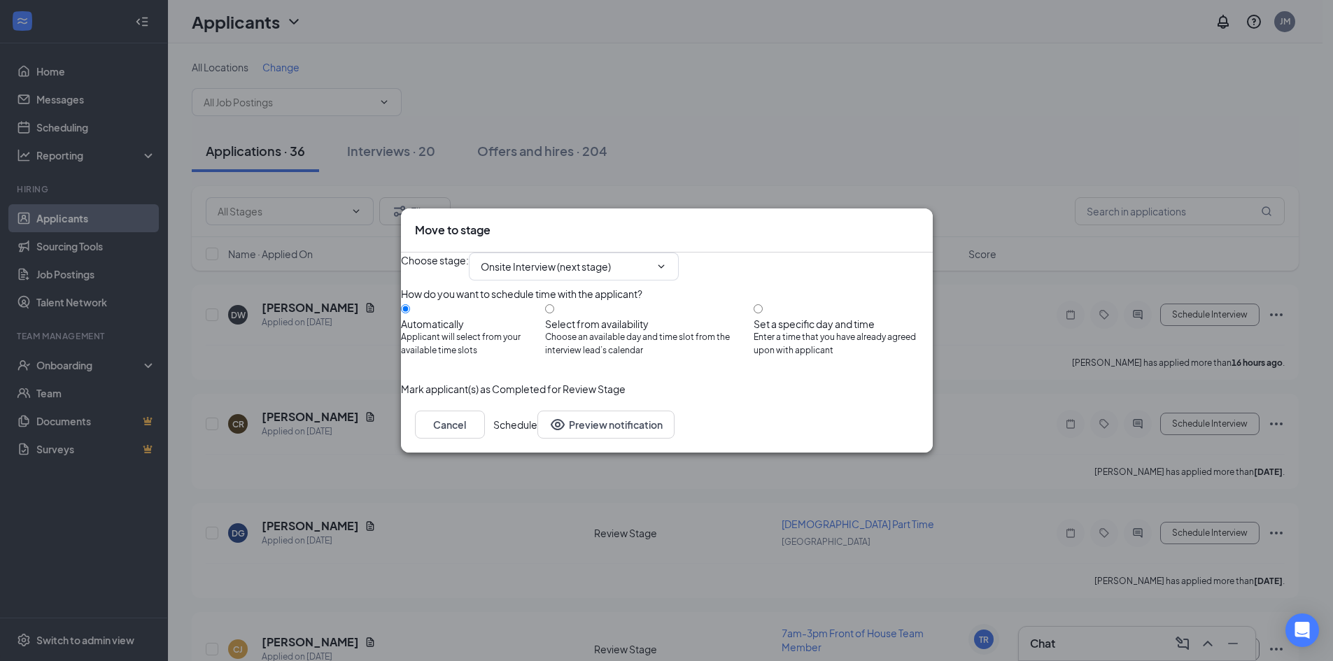
click at [538, 439] on button "Schedule" at bounding box center [515, 425] width 44 height 28
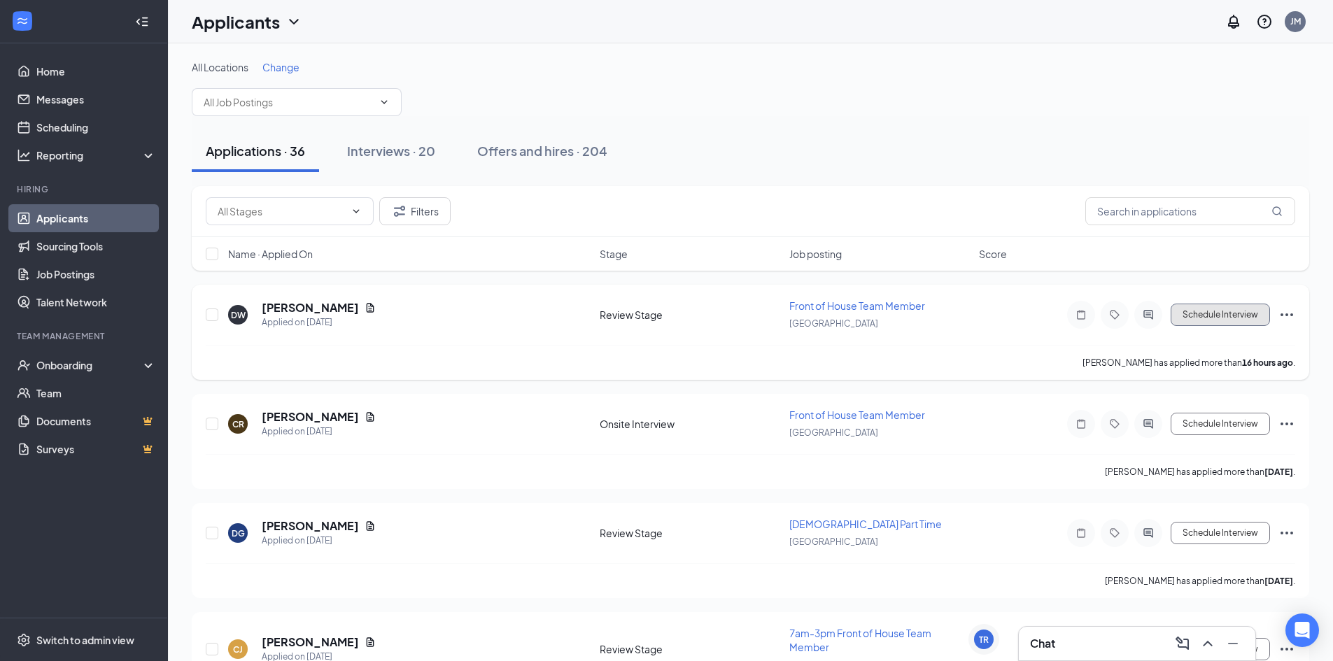
click at [1231, 318] on button "Schedule Interview" at bounding box center [1220, 315] width 99 height 22
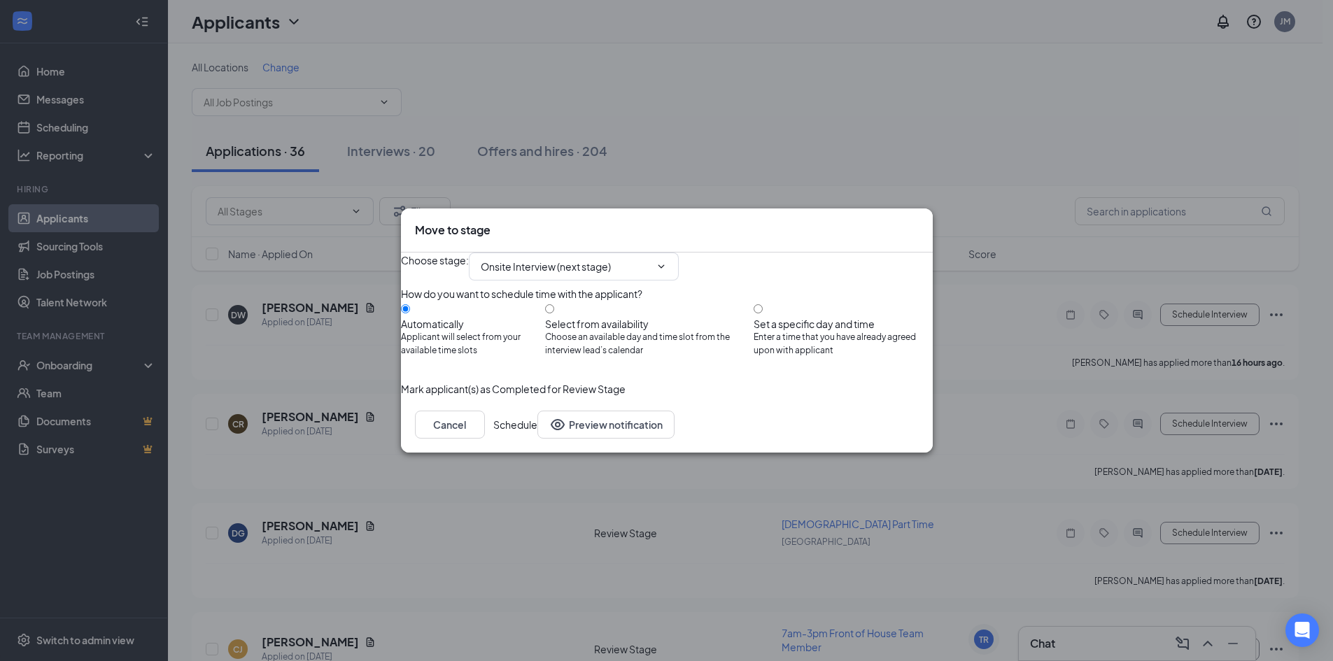
click at [538, 439] on button "Schedule" at bounding box center [515, 425] width 44 height 28
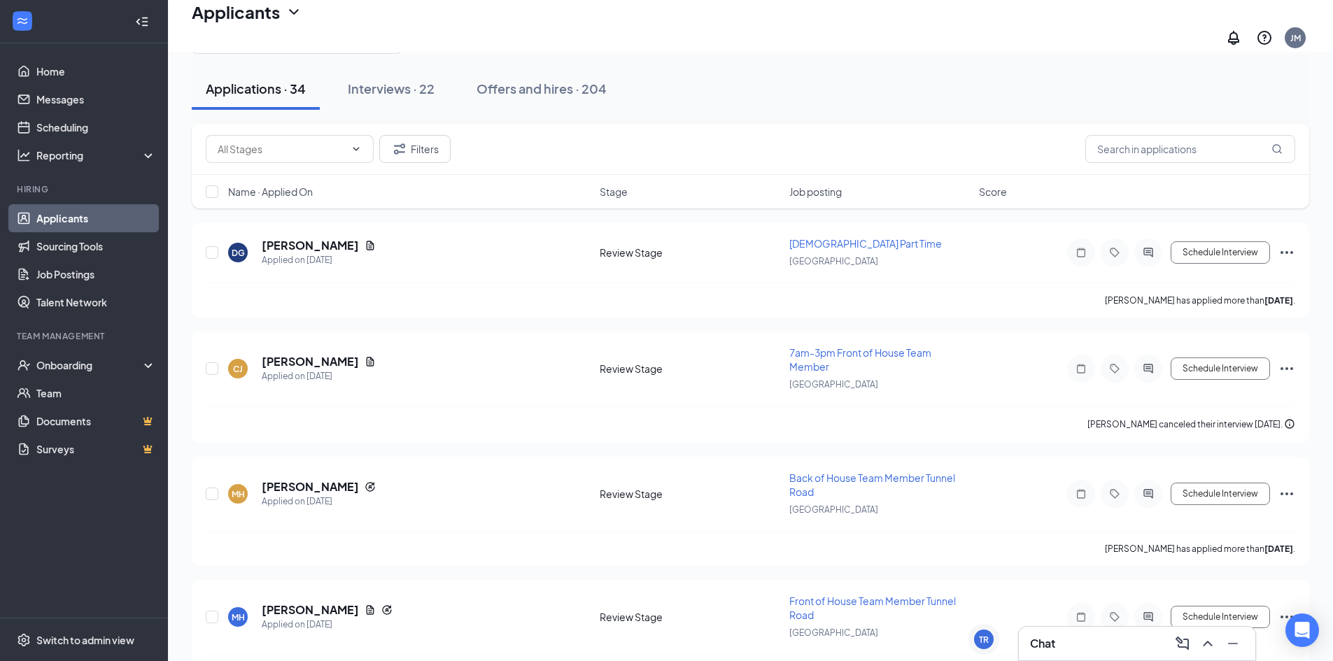
scroll to position [70, 0]
click at [1238, 363] on button "Schedule Interview" at bounding box center [1220, 369] width 99 height 22
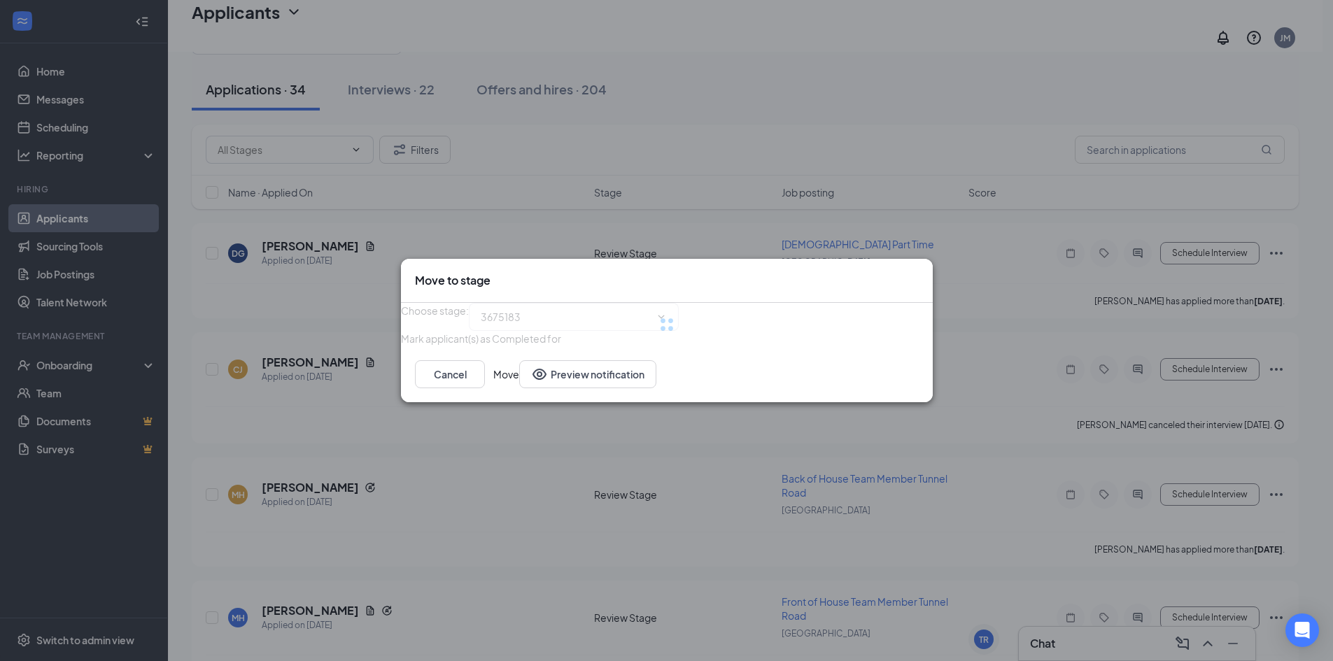
type input "Onsite Interview (next stage)"
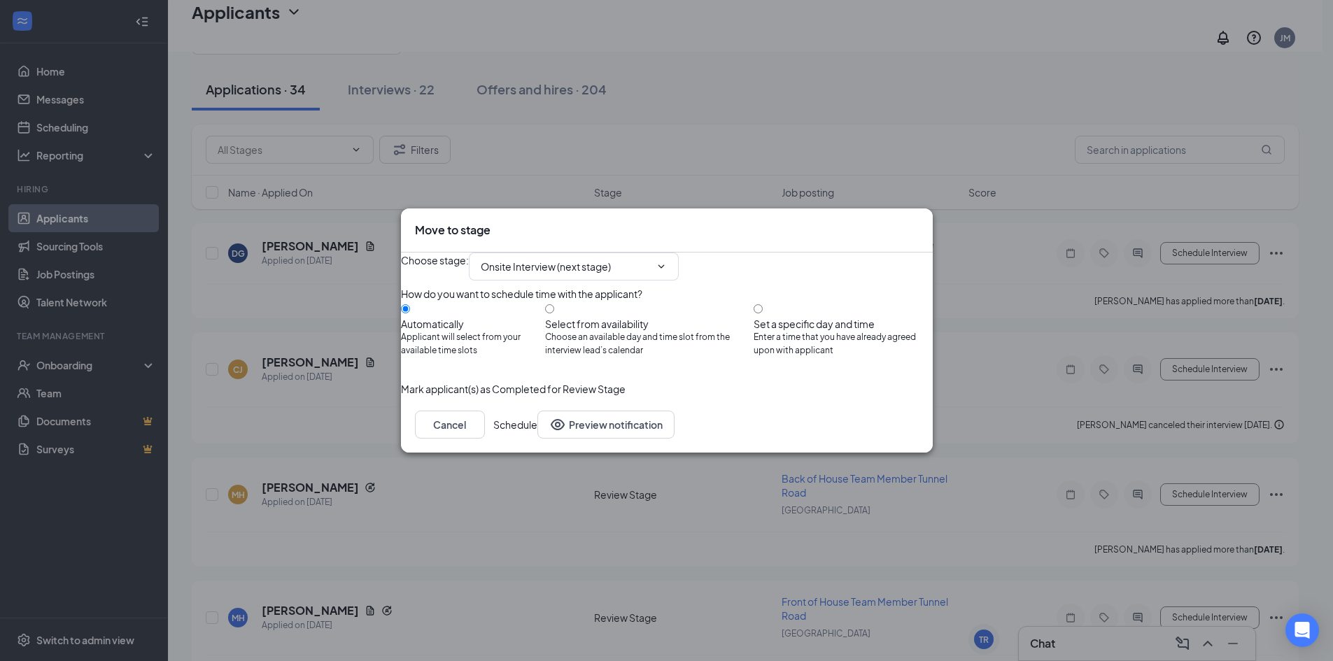
click at [538, 439] on button "Schedule" at bounding box center [515, 425] width 44 height 28
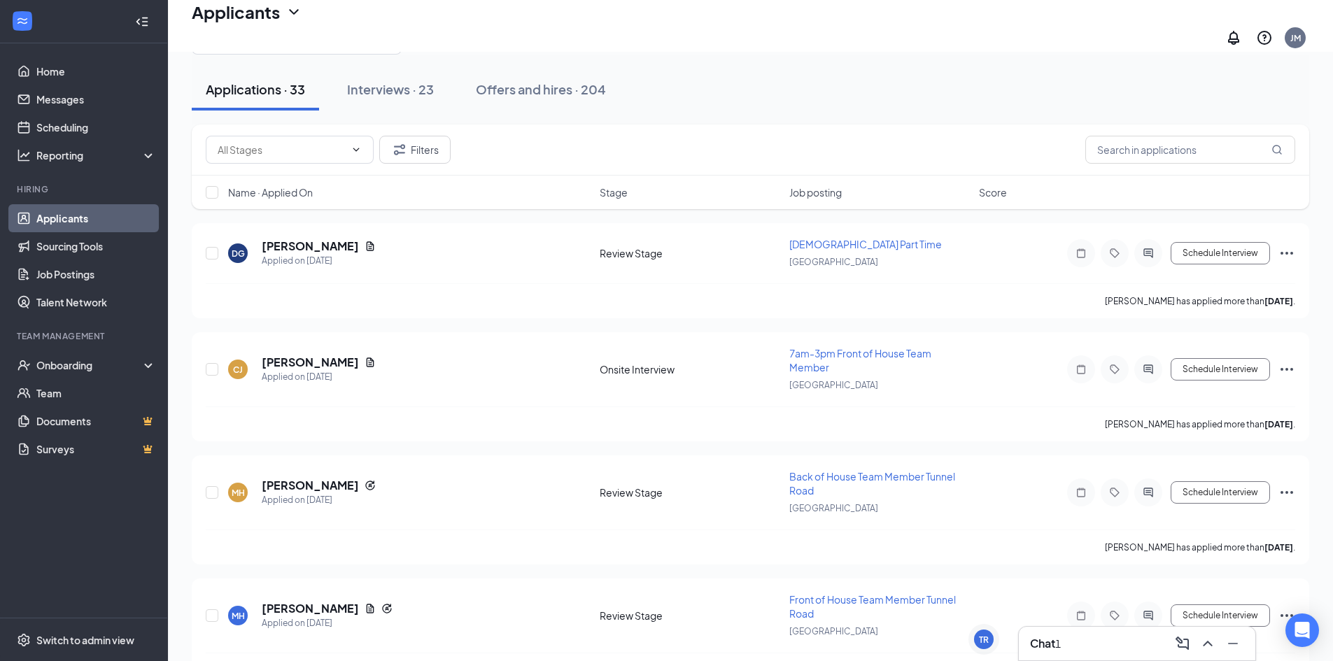
click at [1096, 648] on div "Chat 1" at bounding box center [1137, 644] width 214 height 22
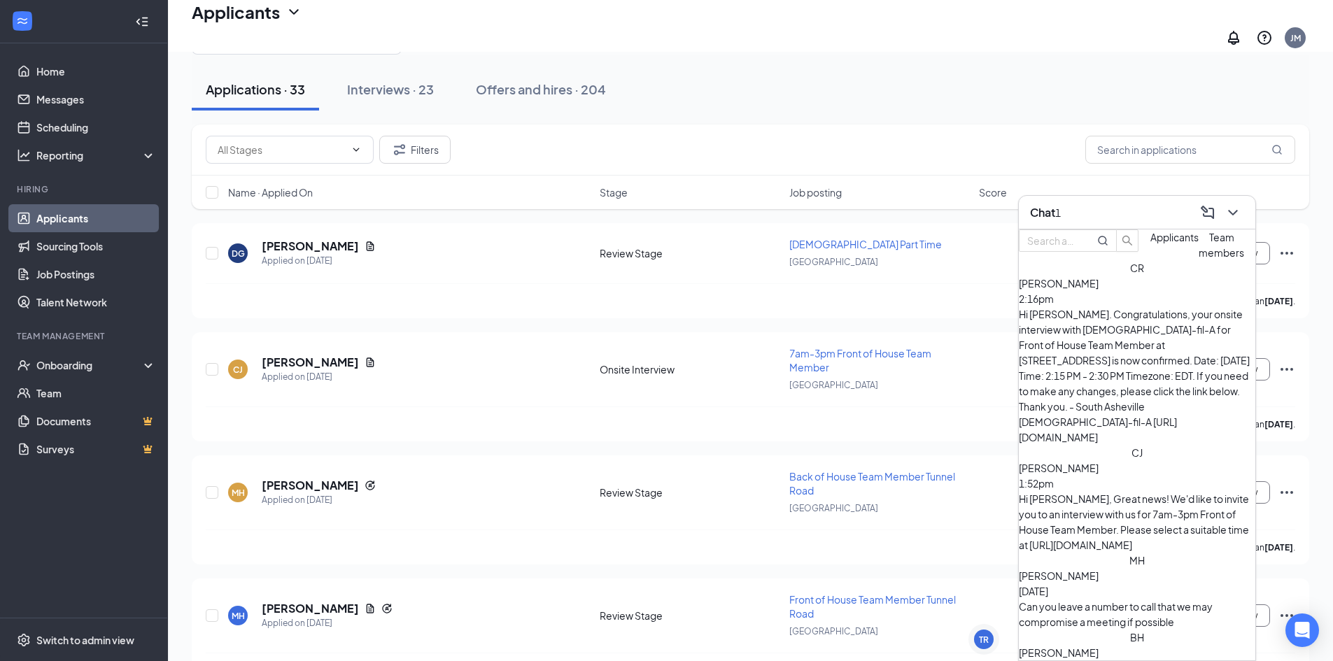
click at [1132, 334] on div "[PERSON_NAME] 2:16pm Hi [PERSON_NAME]. Congratulations, your onsite interview w…" at bounding box center [1137, 360] width 237 height 169
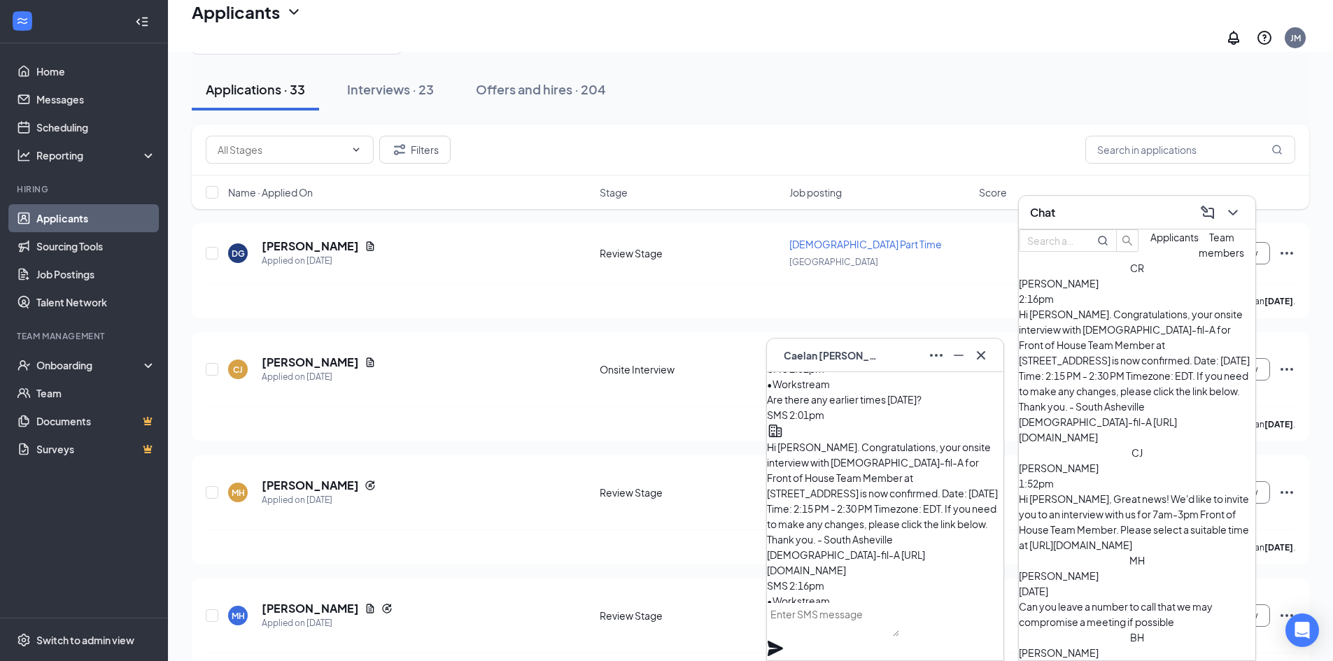
scroll to position [0, 0]
click at [895, 363] on div "CR [PERSON_NAME]" at bounding box center [885, 355] width 214 height 22
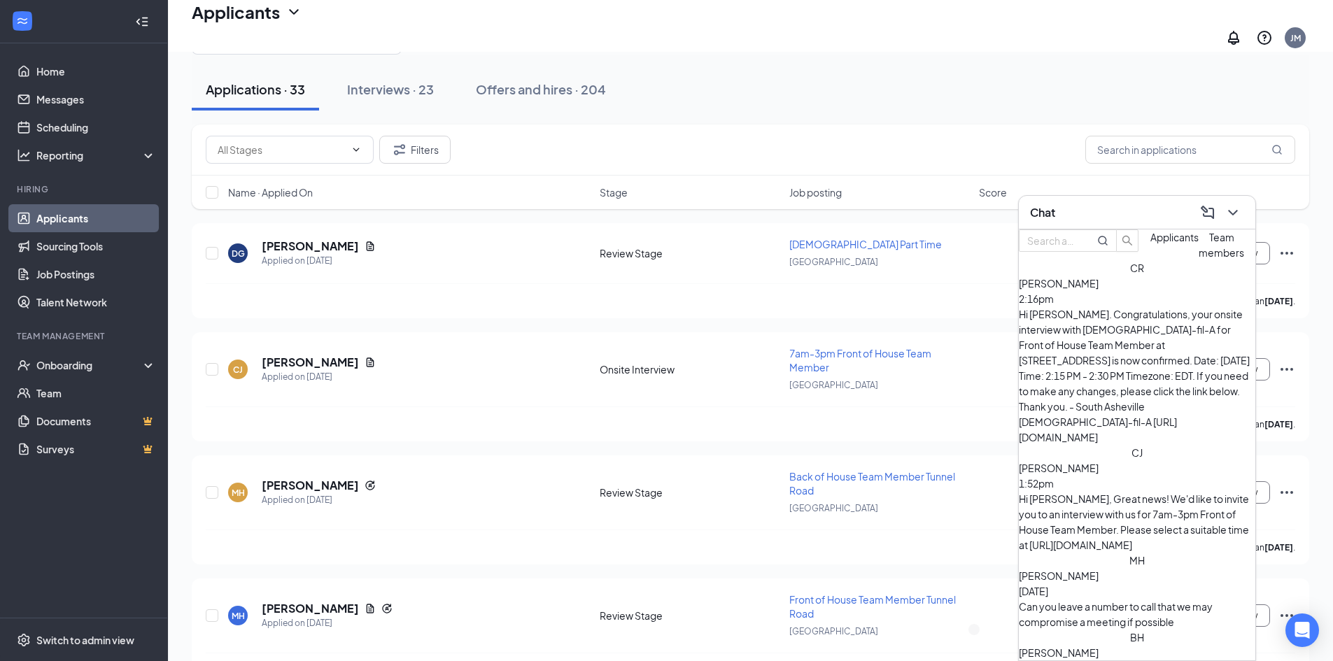
click at [1095, 345] on div "Hi [PERSON_NAME]. Congratulations, your onsite interview with [DEMOGRAPHIC_DATA…" at bounding box center [1137, 376] width 237 height 139
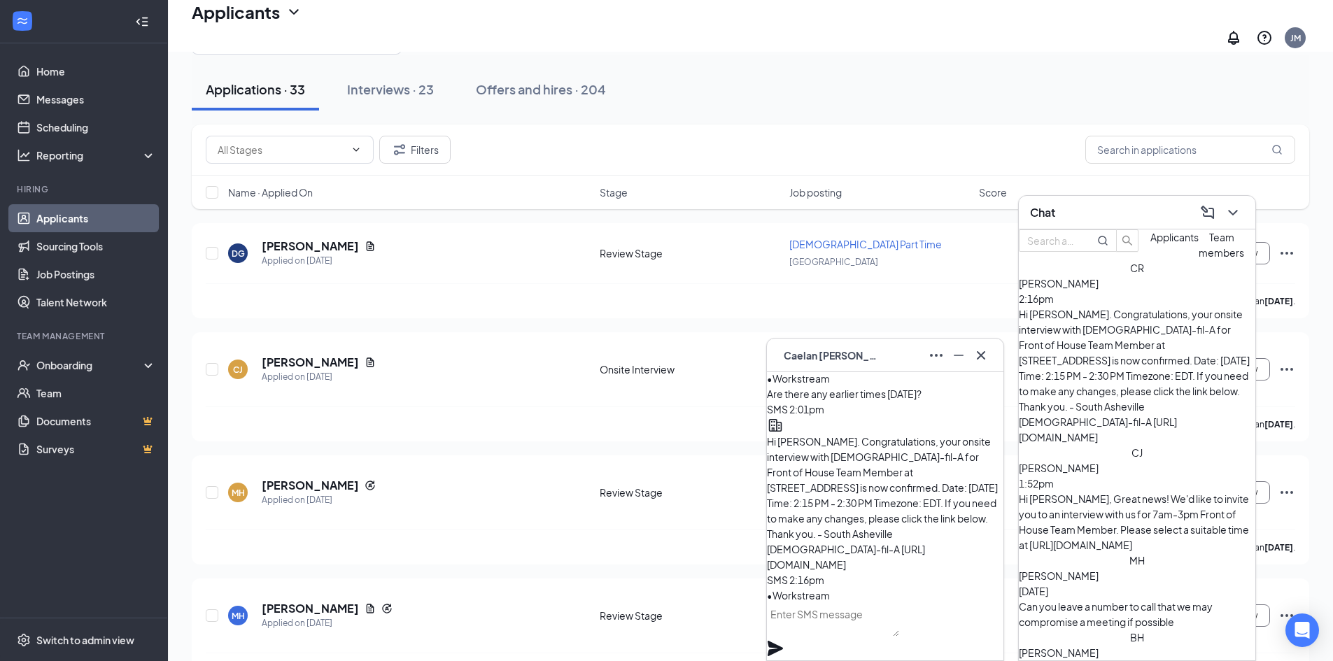
click at [895, 620] on textarea at bounding box center [833, 620] width 132 height 34
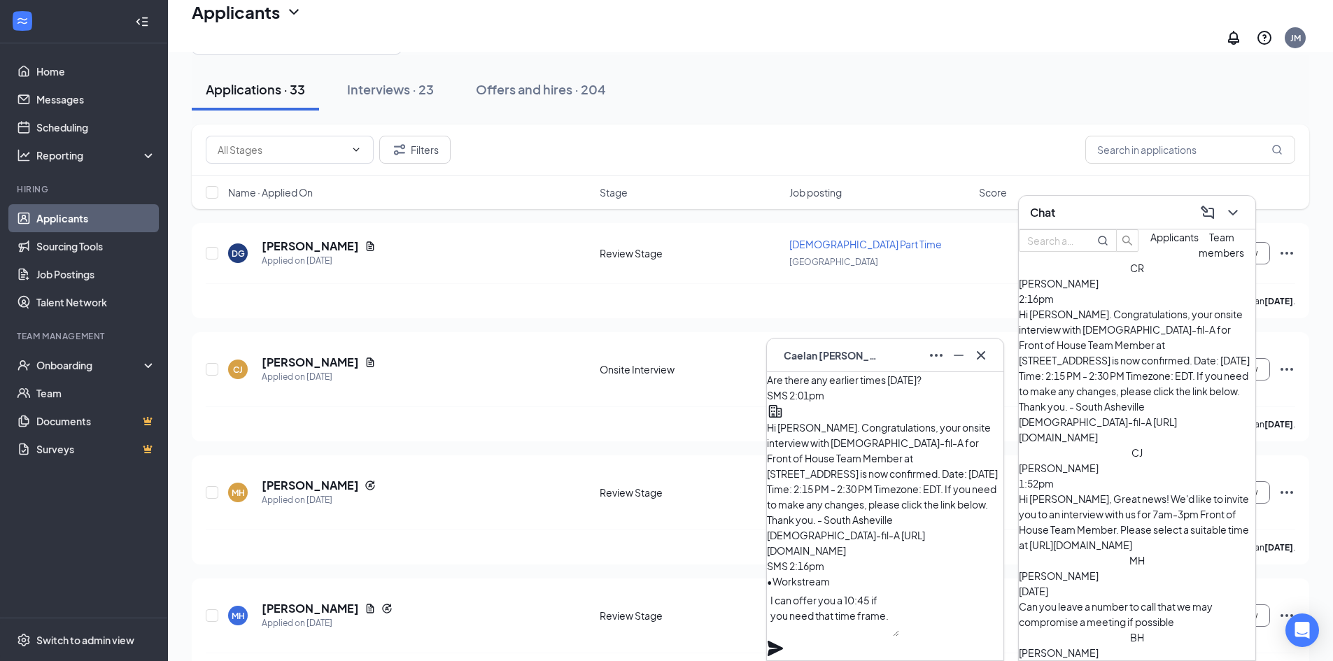
type textarea "I can offer you a 10:45 if you need that time frame."
click at [978, 626] on div "I can offer you a 10:45 if you need that time frame." at bounding box center [885, 624] width 237 height 71
click at [784, 640] on icon "Plane" at bounding box center [775, 648] width 17 height 17
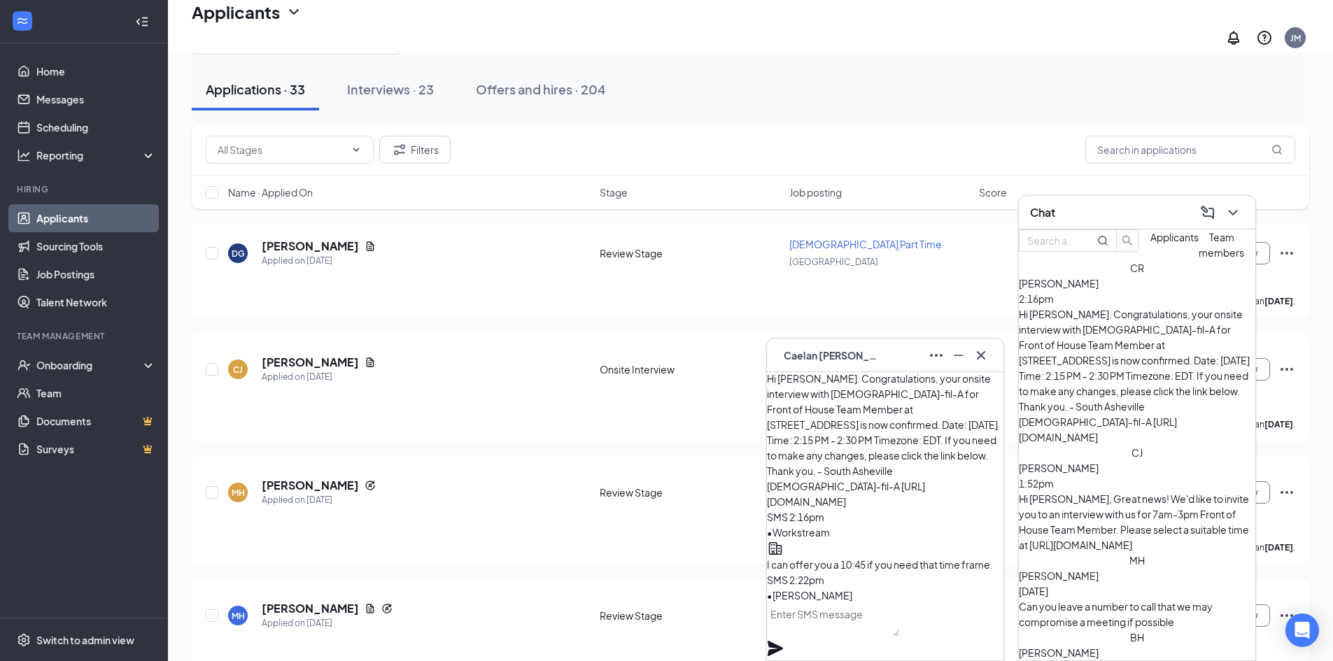
click at [889, 352] on div "CR [PERSON_NAME]" at bounding box center [885, 355] width 214 height 22
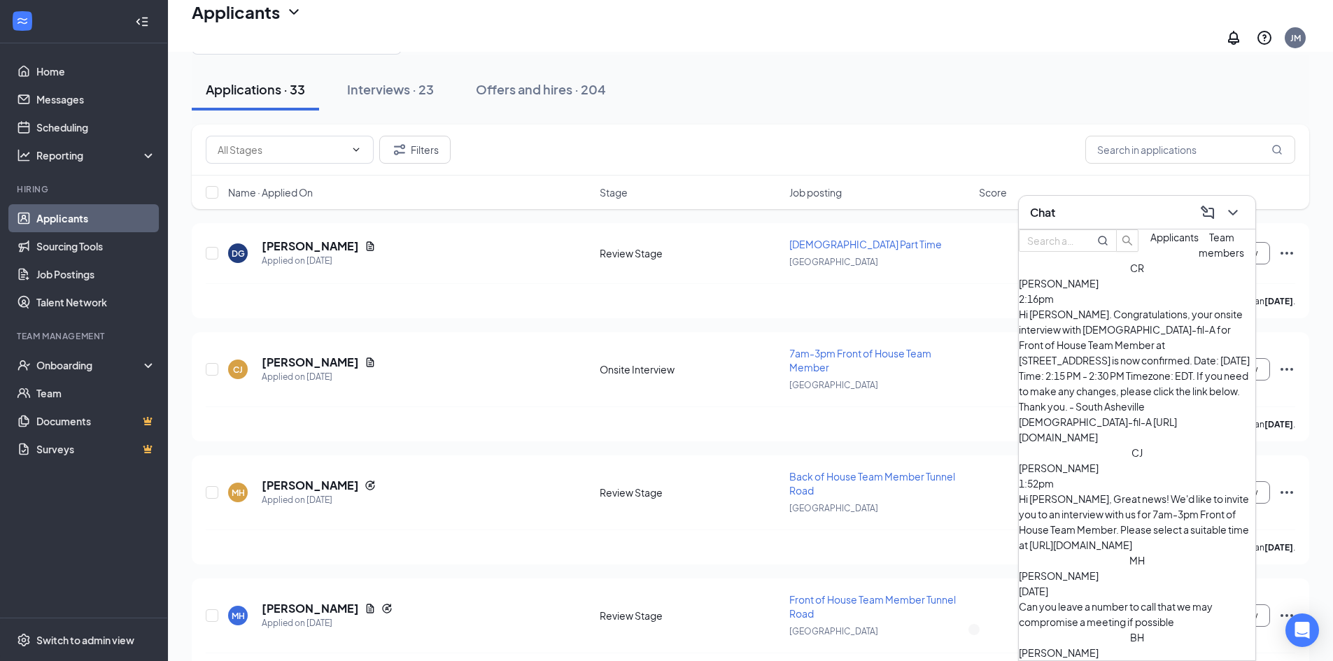
click at [1145, 218] on div "Chat" at bounding box center [1137, 213] width 214 height 22
